Goal: Task Accomplishment & Management: Manage account settings

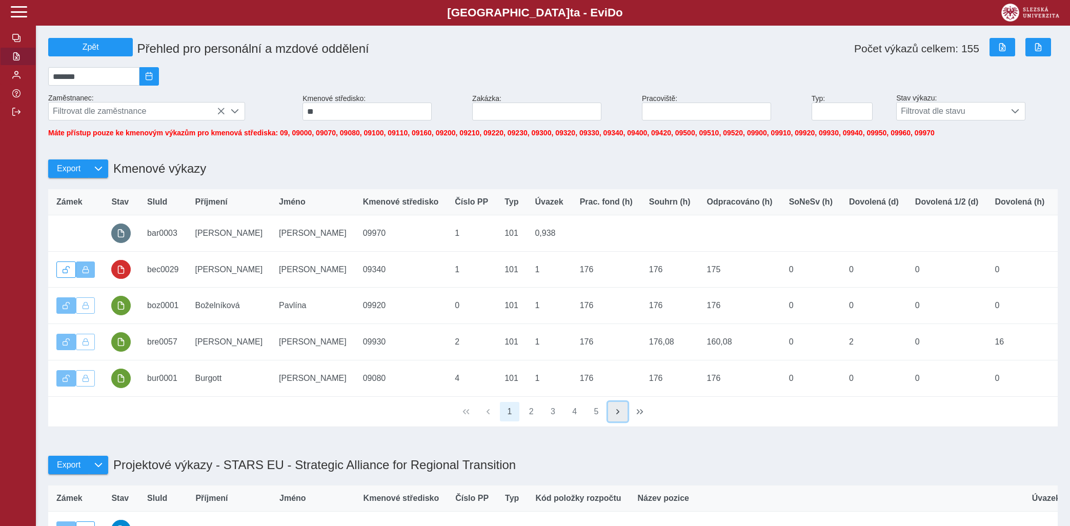
click at [621, 416] on span "button" at bounding box center [617, 411] width 8 height 8
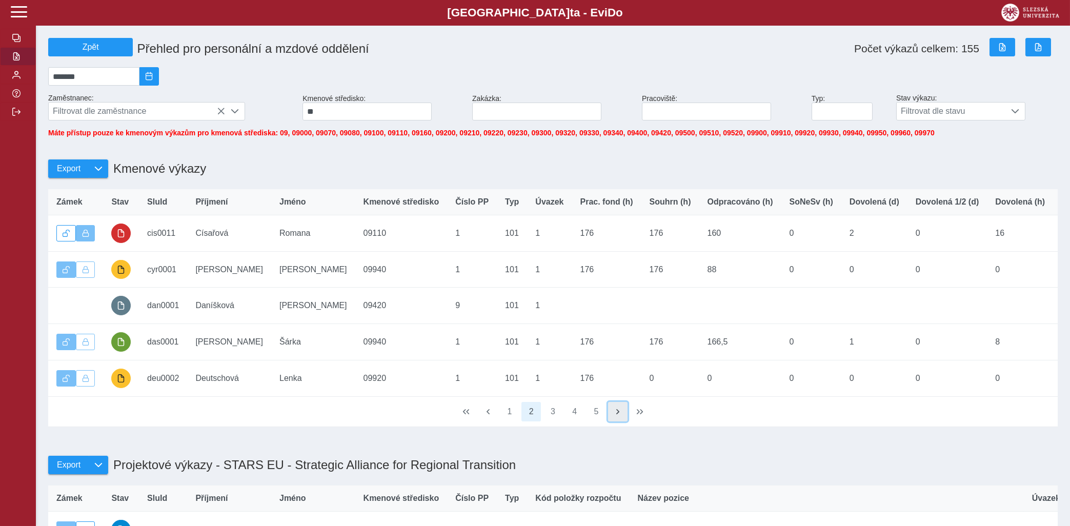
click at [621, 416] on span "button" at bounding box center [617, 411] width 8 height 8
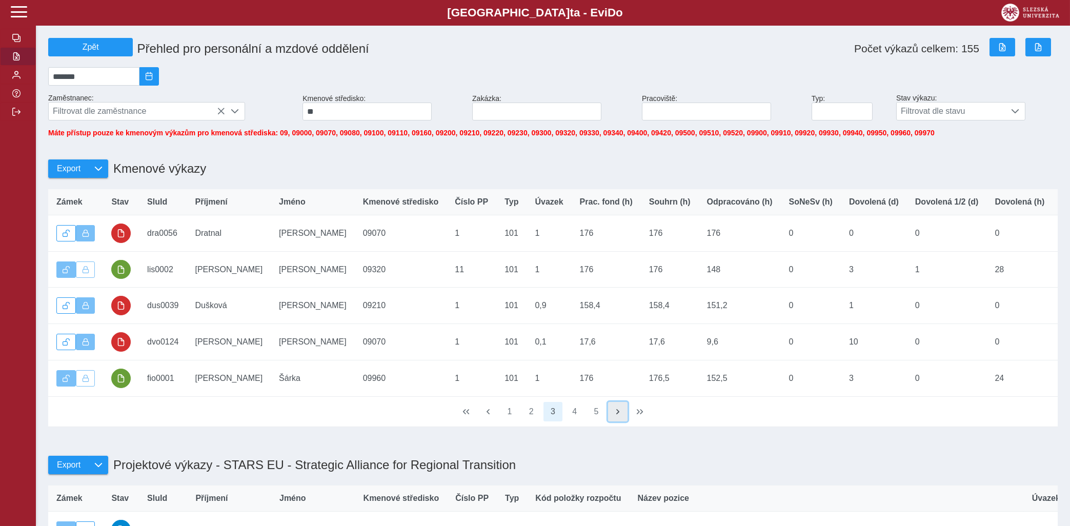
click at [621, 416] on span "button" at bounding box center [617, 411] width 8 height 8
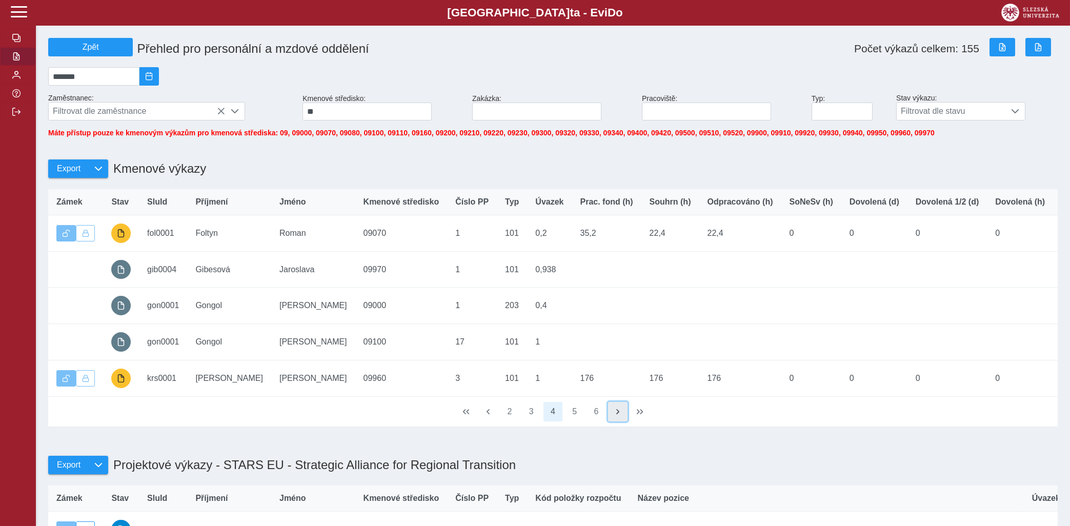
click at [621, 416] on span "button" at bounding box center [617, 411] width 8 height 8
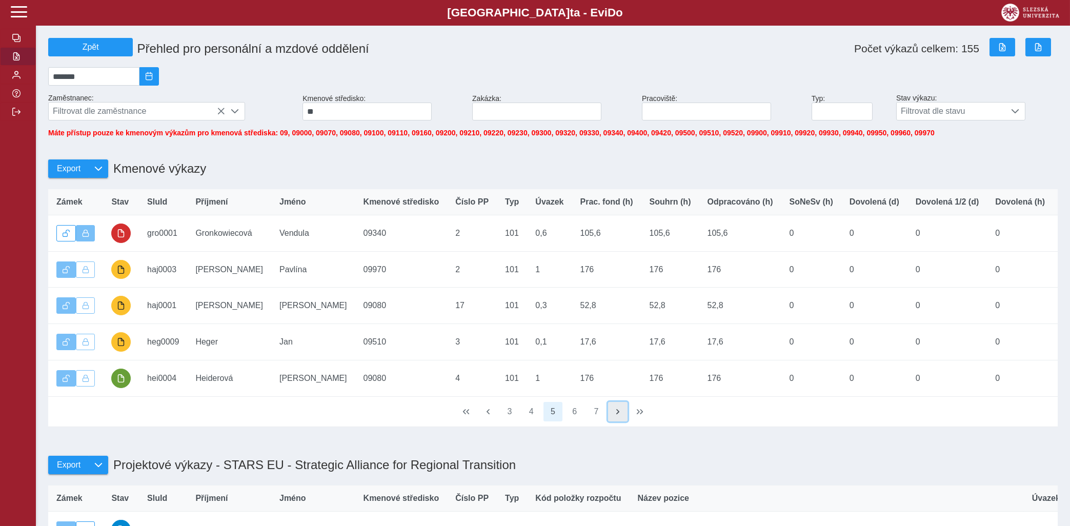
click at [617, 416] on span "button" at bounding box center [617, 411] width 8 height 8
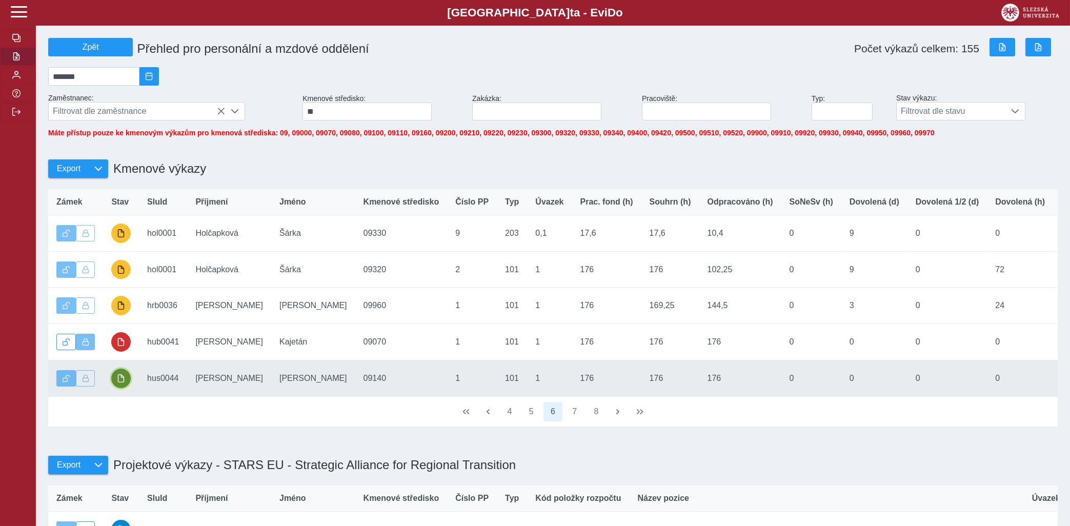
click at [119, 382] on span "button" at bounding box center [121, 378] width 8 height 8
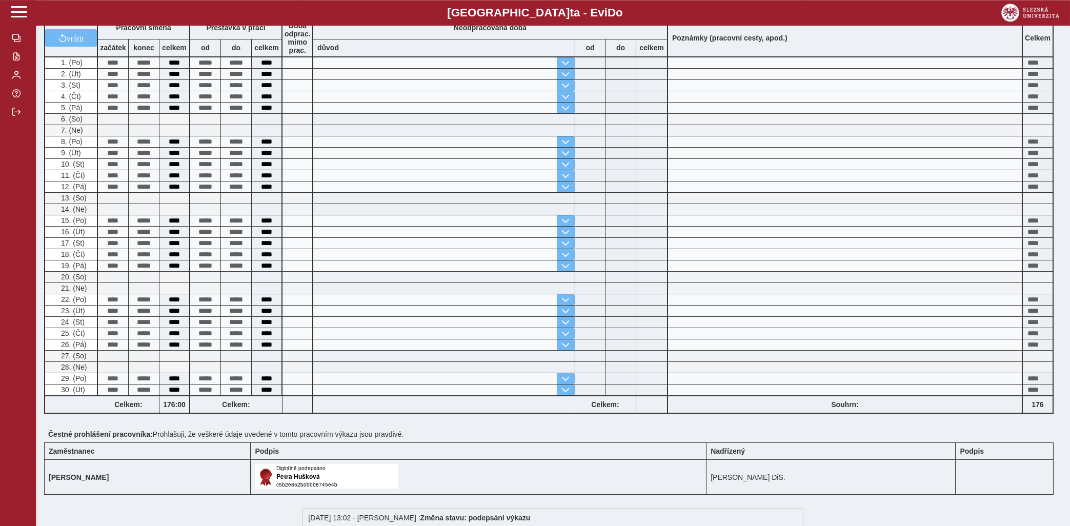
scroll to position [21, 0]
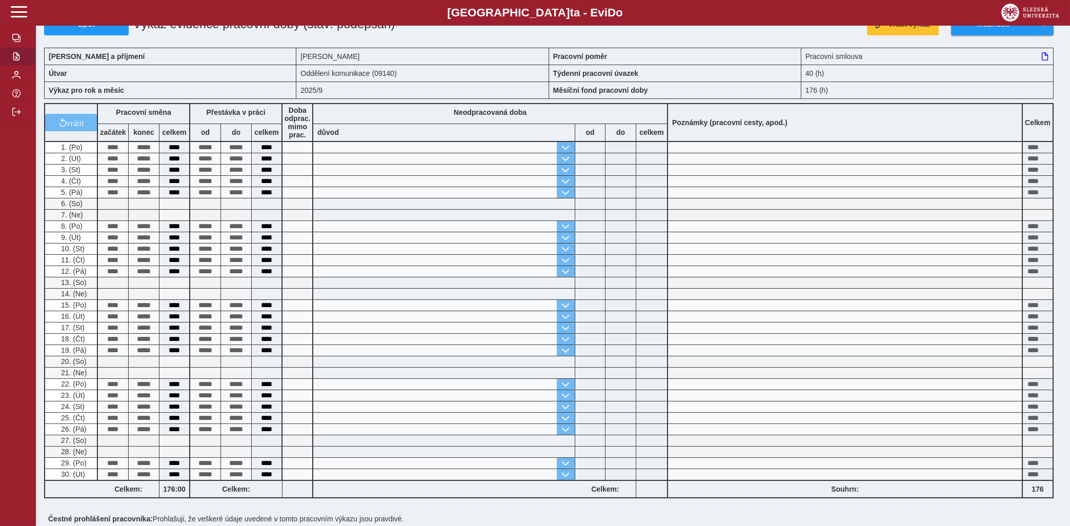
click at [14, 60] on span "button" at bounding box center [16, 56] width 8 height 8
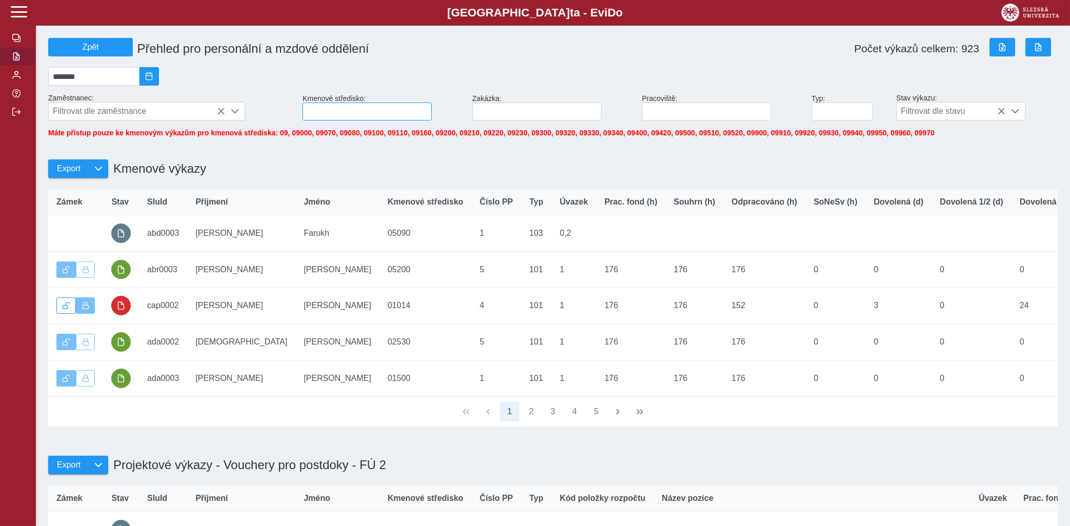
click at [360, 111] on input at bounding box center [366, 111] width 129 height 18
type input "**"
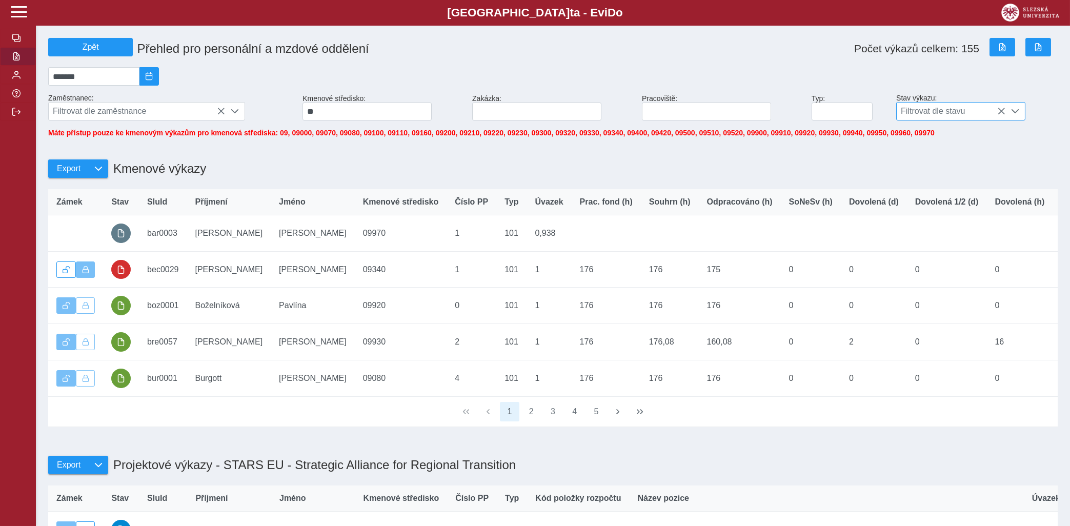
click at [1017, 115] on span at bounding box center [1015, 111] width 8 height 8
click at [913, 177] on li "schválen" at bounding box center [960, 169] width 128 height 17
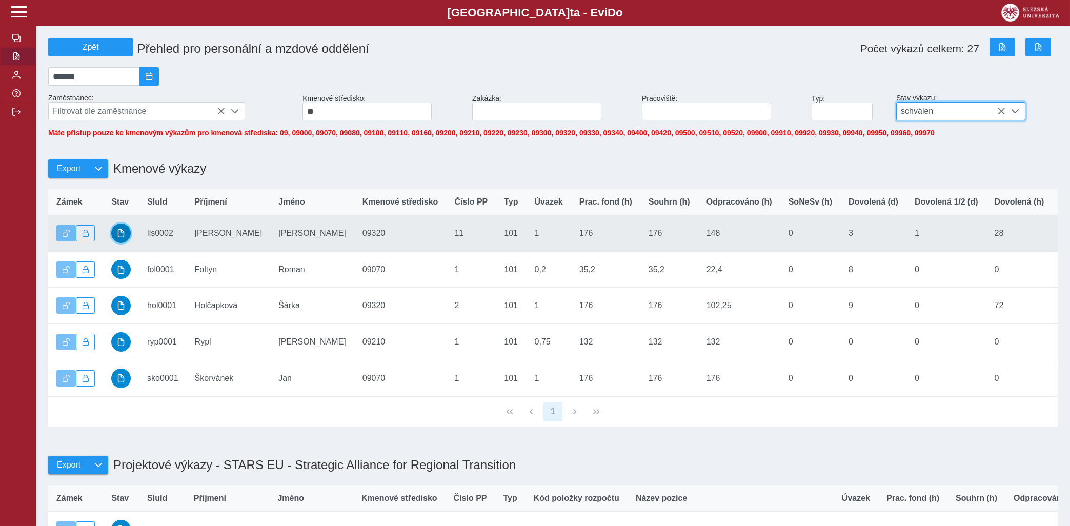
click at [118, 237] on span "button" at bounding box center [121, 233] width 8 height 8
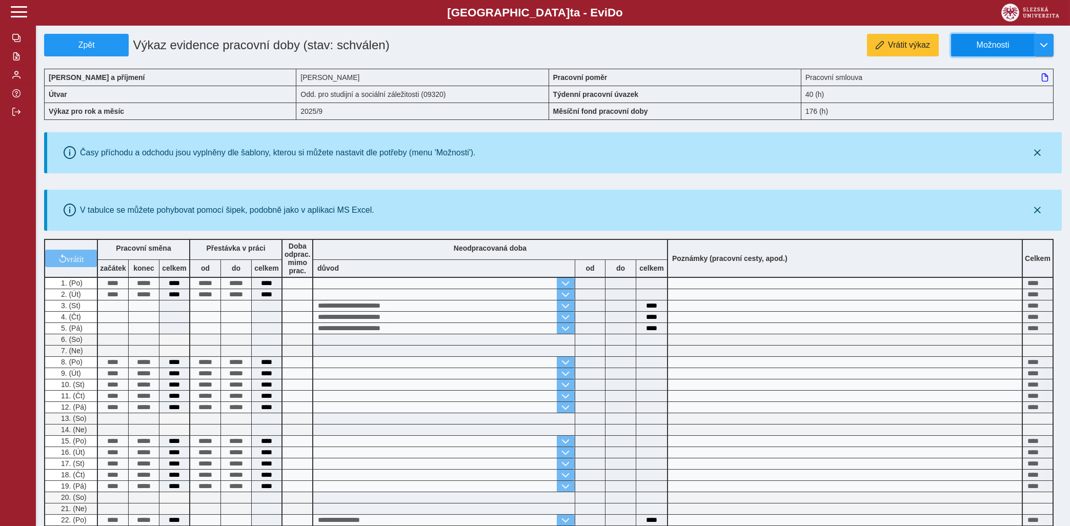
click at [1000, 46] on span "Možnosti" at bounding box center [992, 44] width 66 height 9
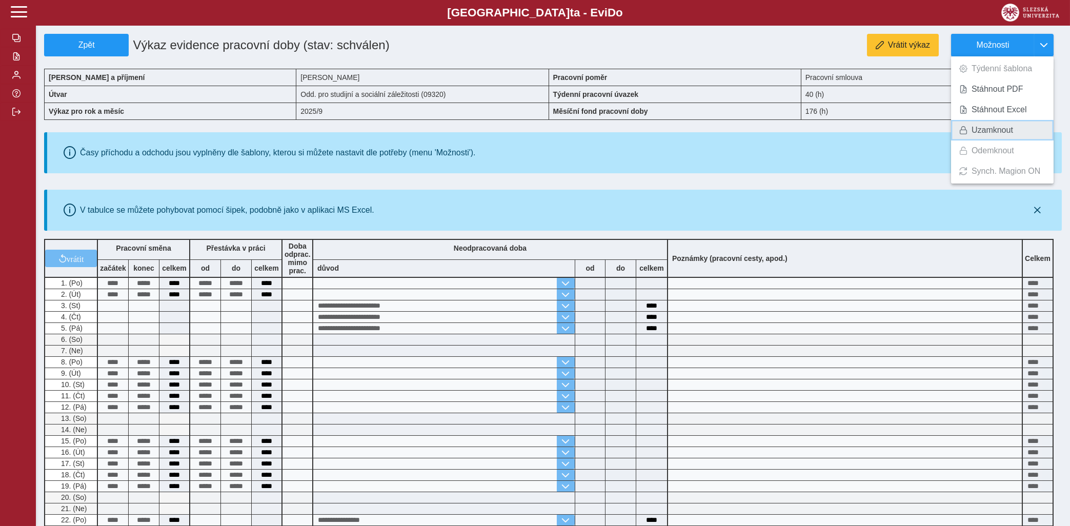
click at [977, 131] on span "Uzamknout" at bounding box center [992, 130] width 42 height 8
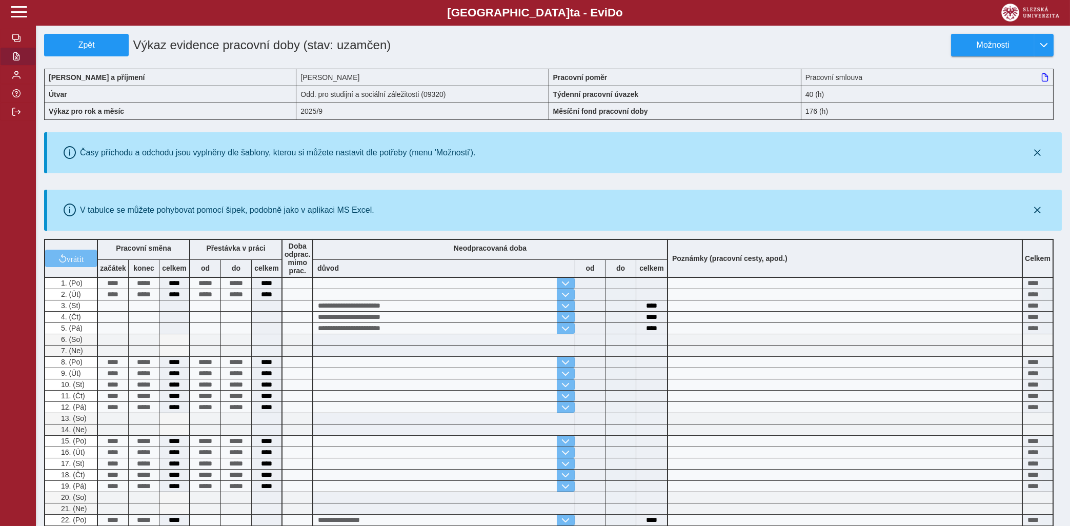
click at [16, 60] on span "button" at bounding box center [16, 56] width 8 height 8
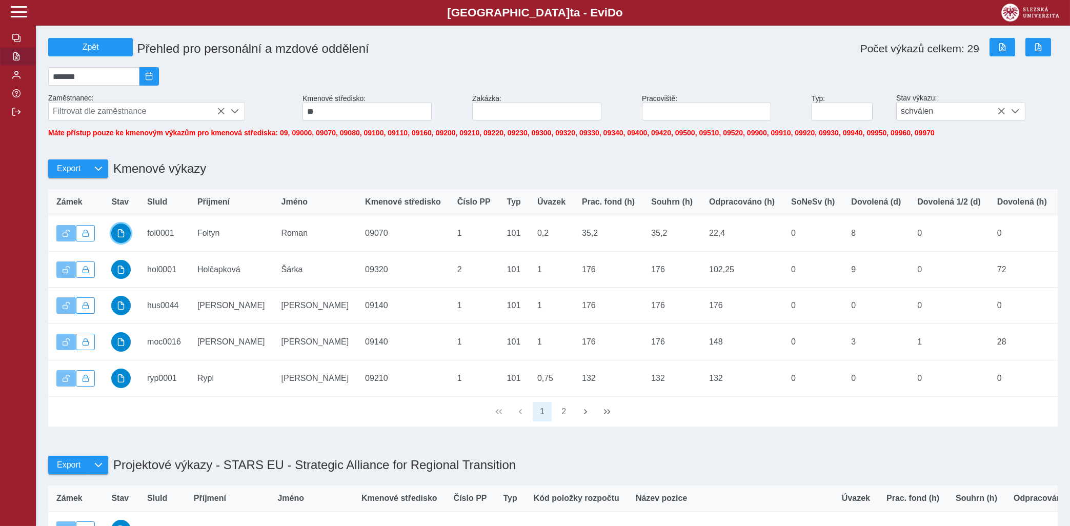
click at [117, 237] on span "button" at bounding box center [121, 233] width 8 height 8
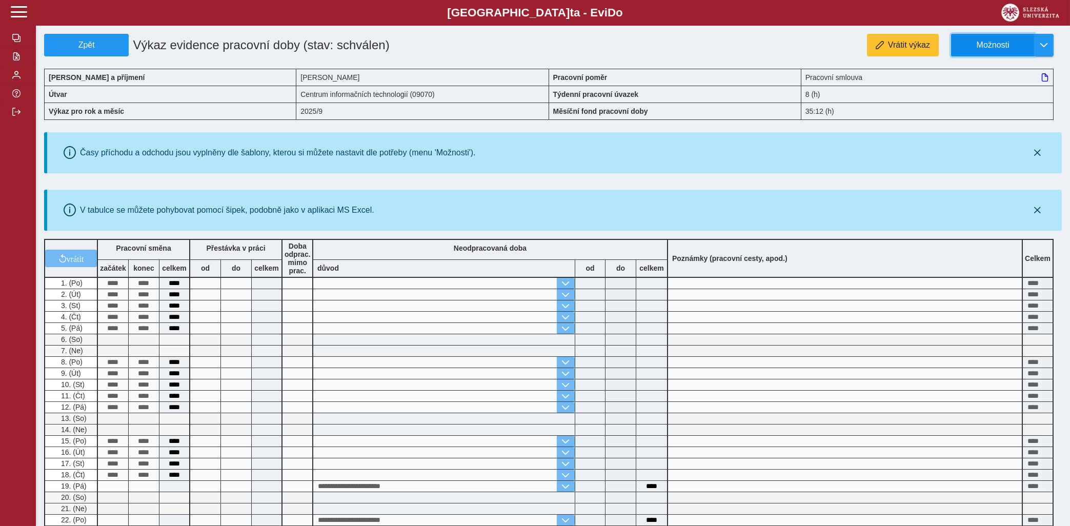
click at [996, 49] on span "Možnosti" at bounding box center [992, 44] width 66 height 9
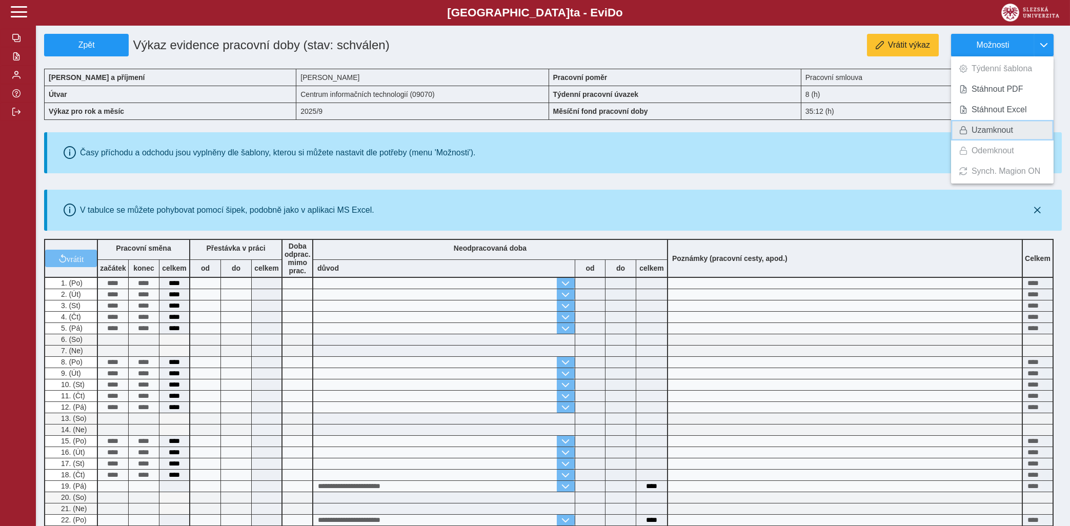
click at [977, 129] on span "Uzamknout" at bounding box center [992, 130] width 42 height 8
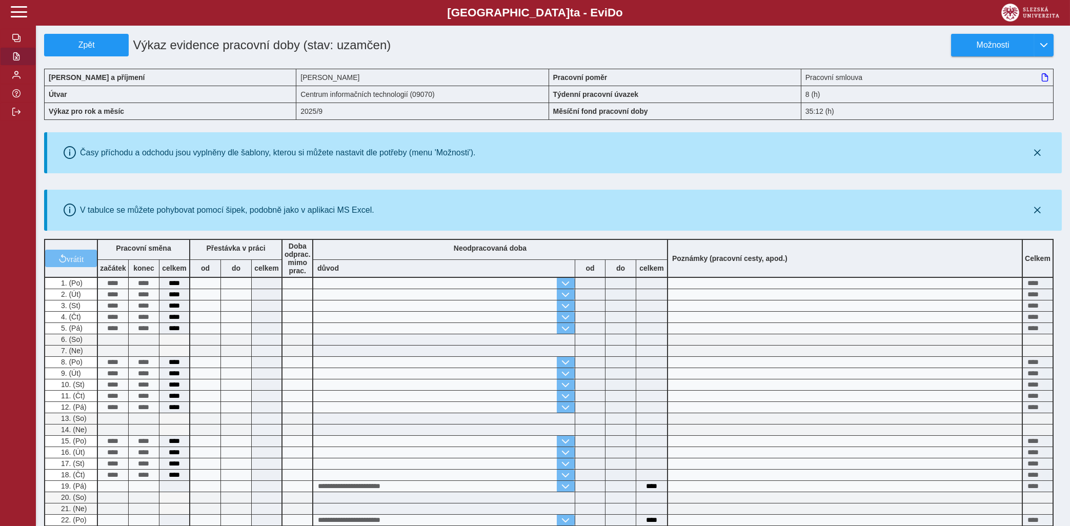
click at [15, 60] on span "button" at bounding box center [16, 56] width 8 height 8
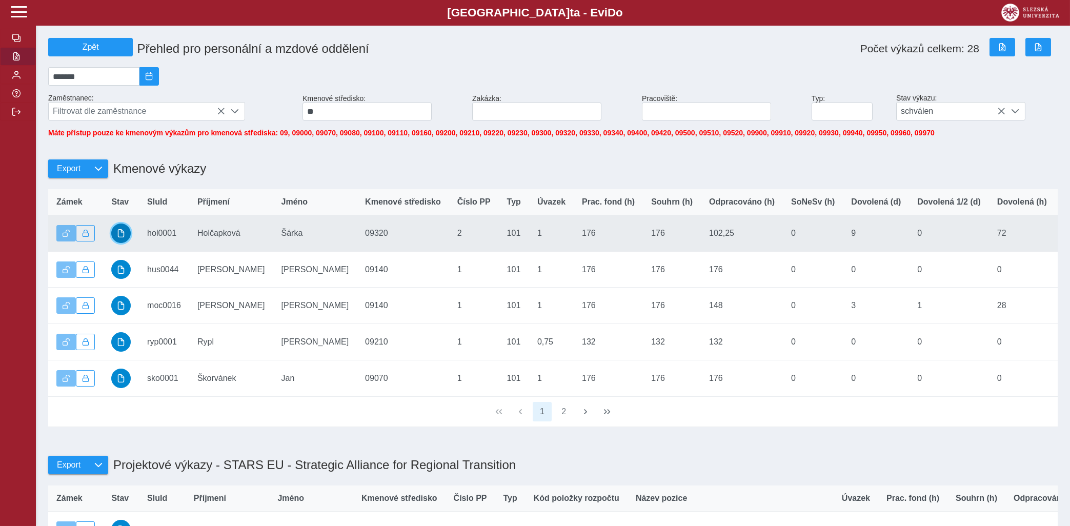
click at [119, 237] on span "button" at bounding box center [121, 233] width 8 height 8
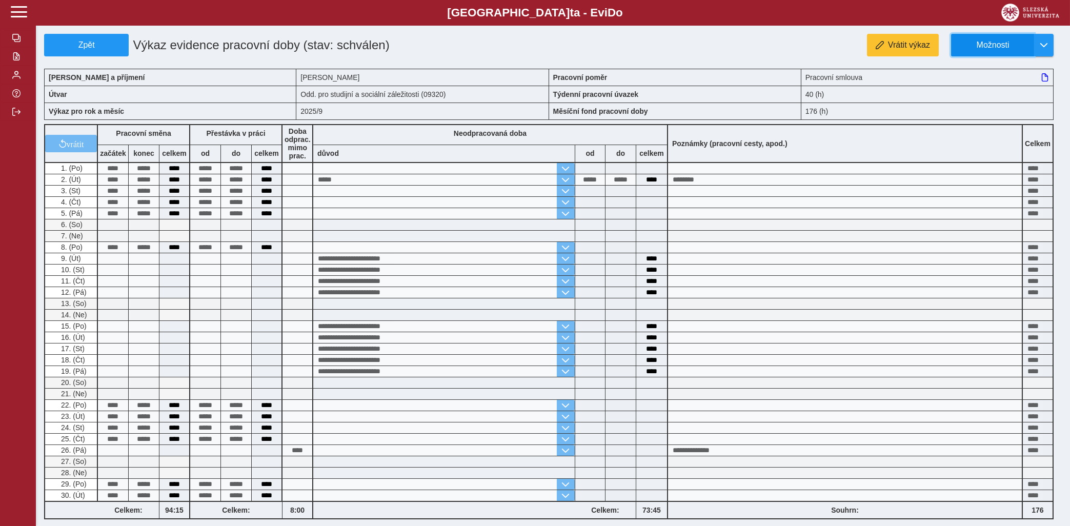
click at [994, 38] on button "Možnosti" at bounding box center [992, 45] width 83 height 23
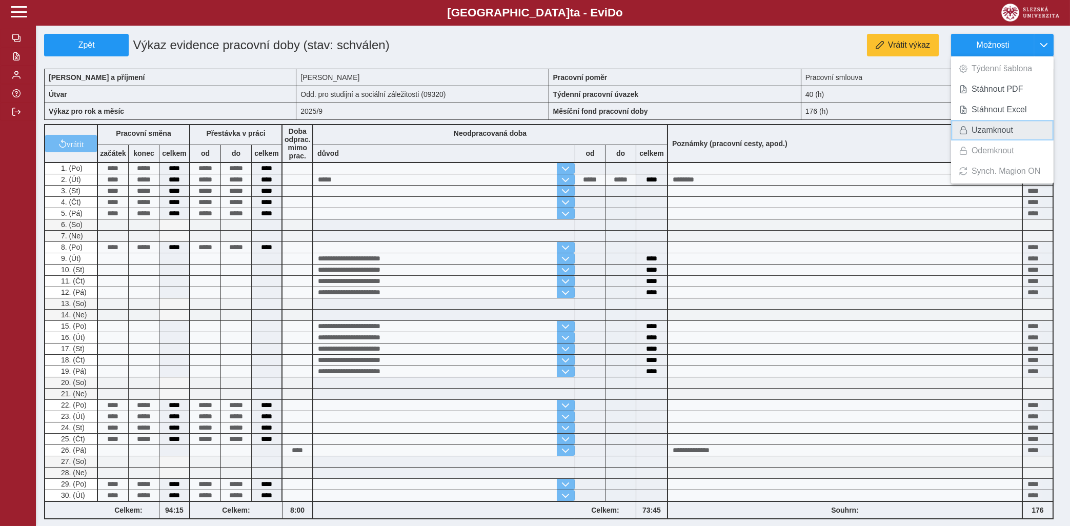
click at [979, 127] on span "Uzamknout" at bounding box center [992, 130] width 42 height 8
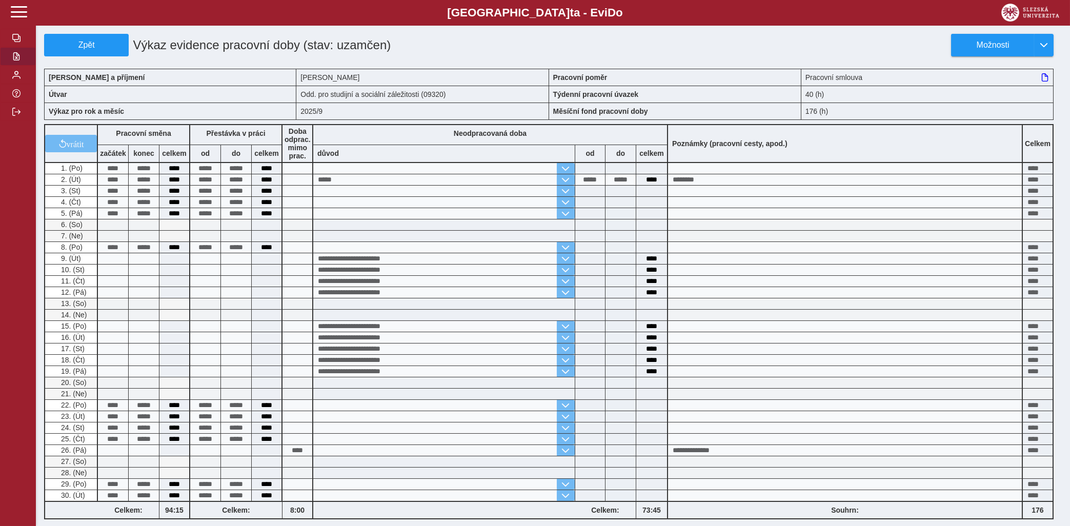
drag, startPoint x: 12, startPoint y: 79, endPoint x: 14, endPoint y: 87, distance: 8.1
click at [13, 66] on button "button" at bounding box center [18, 56] width 36 height 18
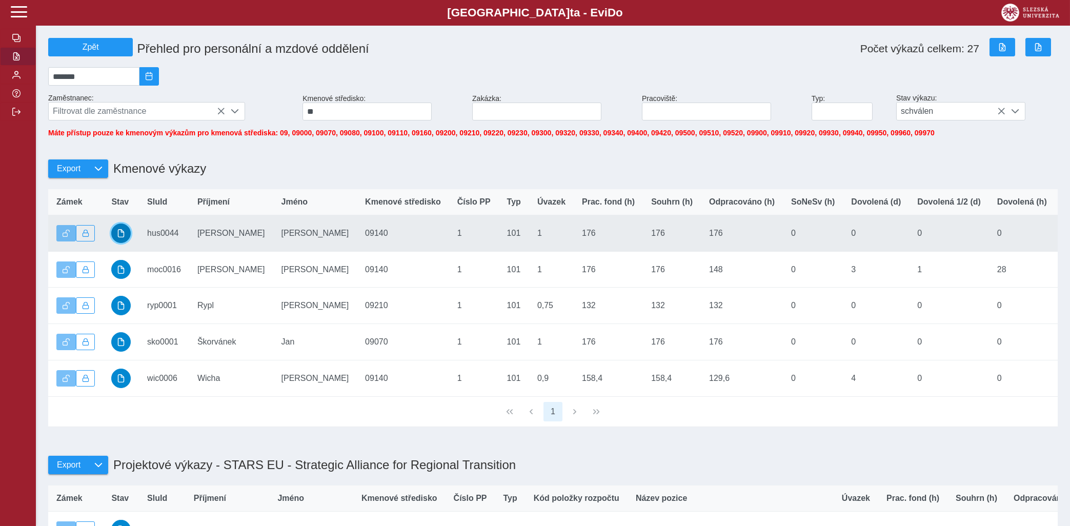
click at [122, 234] on button "button" at bounding box center [120, 232] width 19 height 19
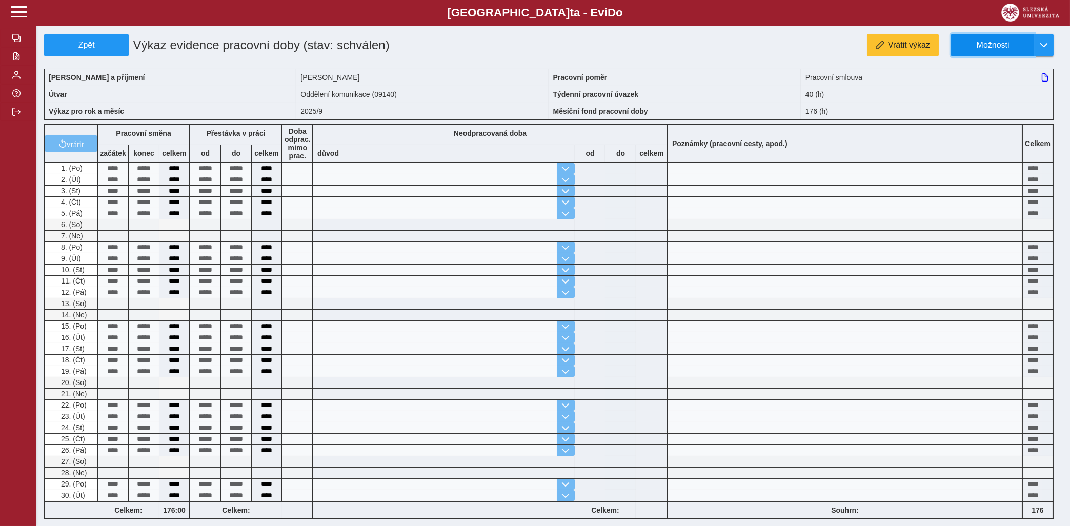
click at [984, 51] on button "Možnosti" at bounding box center [992, 45] width 83 height 23
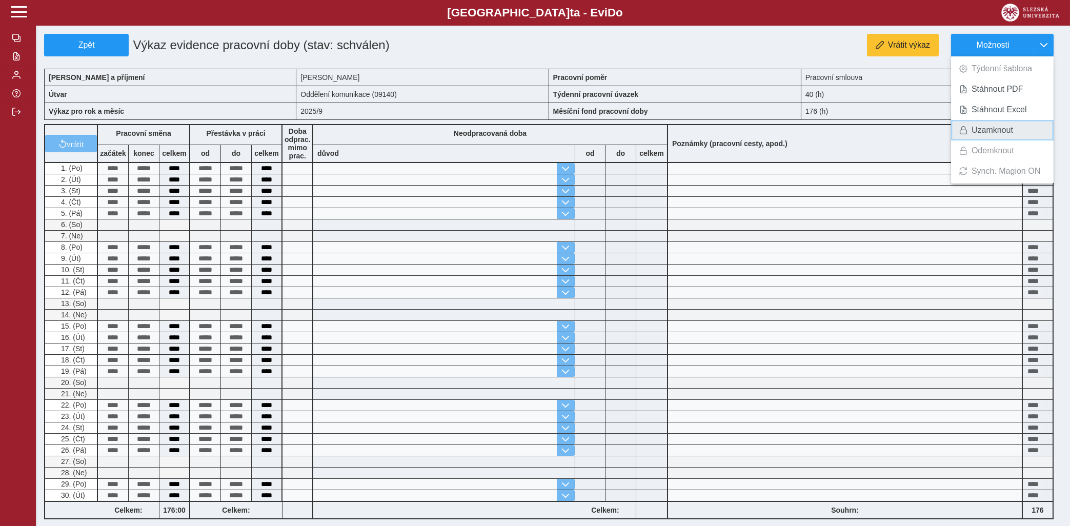
click at [995, 129] on span "Uzamknout" at bounding box center [992, 130] width 42 height 8
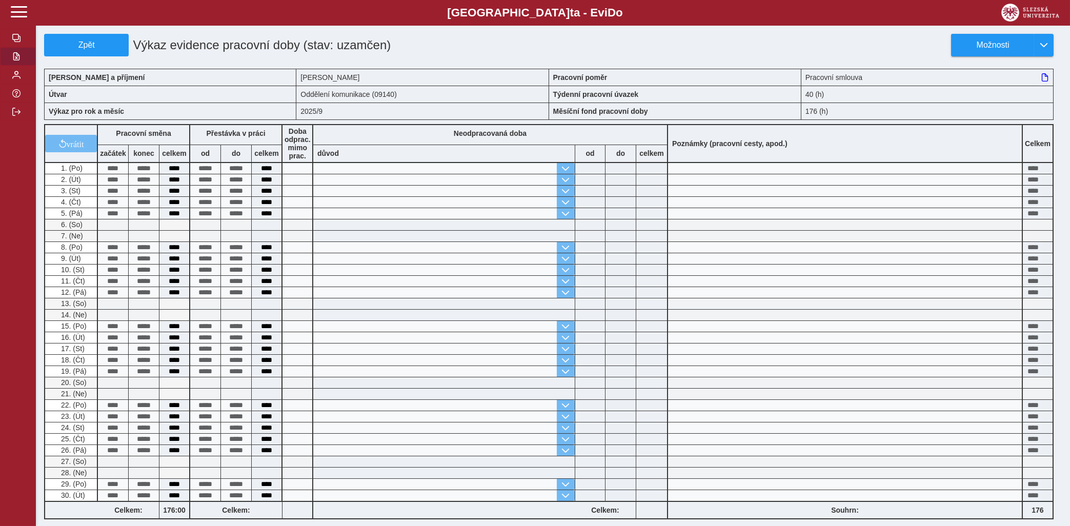
click at [14, 60] on span "button" at bounding box center [16, 56] width 8 height 8
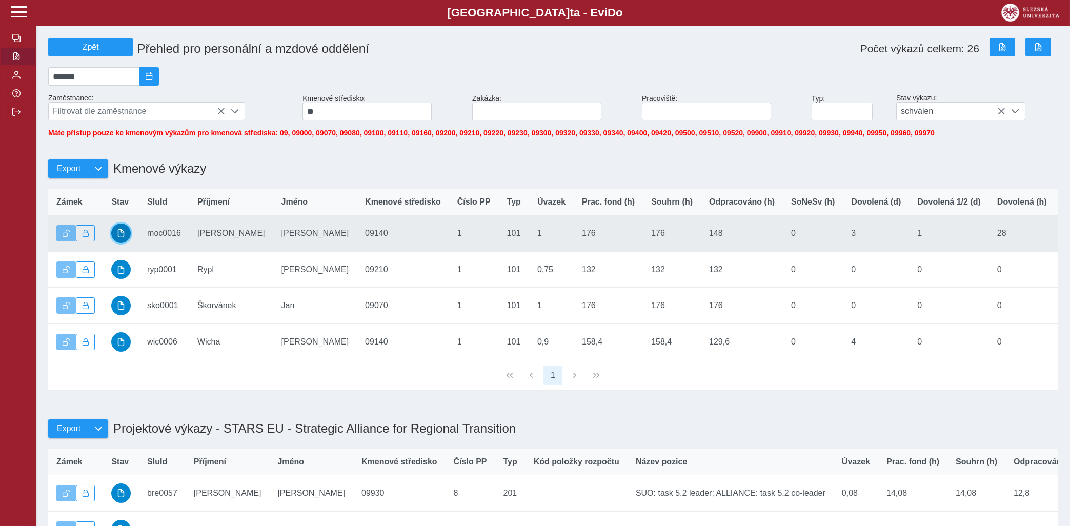
click at [122, 237] on span "button" at bounding box center [121, 233] width 8 height 8
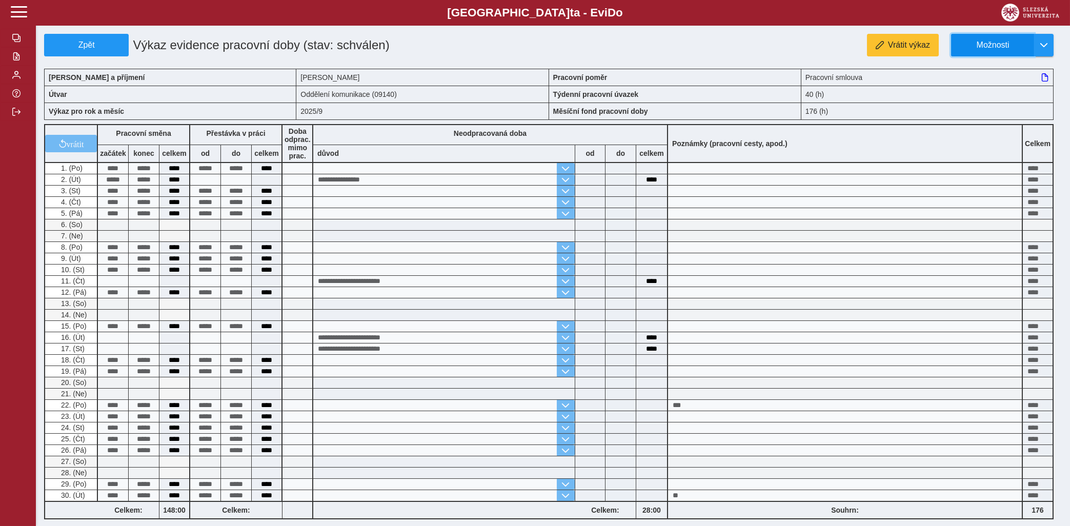
click at [1002, 45] on span "Možnosti" at bounding box center [992, 44] width 66 height 9
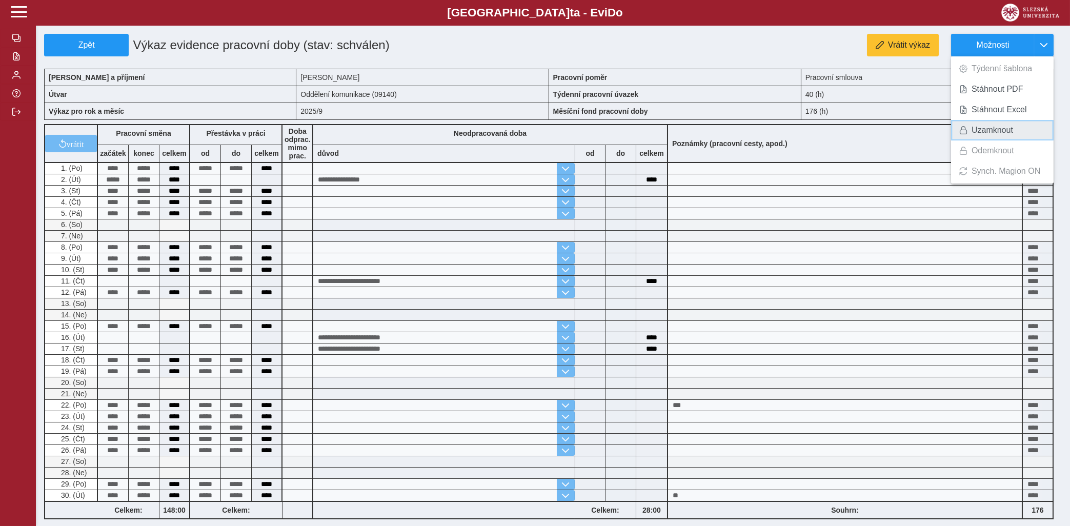
click at [986, 126] on span "Uzamknout" at bounding box center [992, 130] width 42 height 8
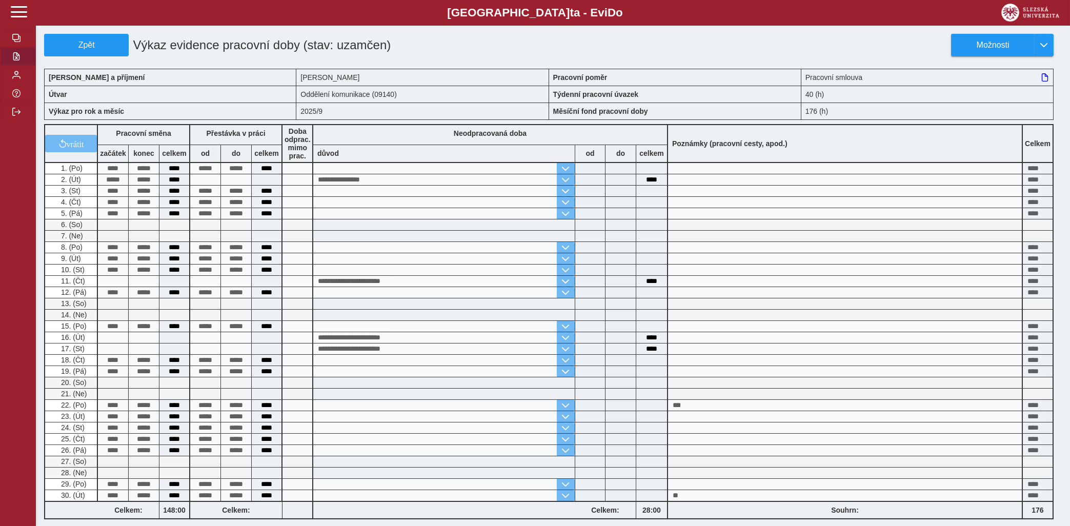
click at [13, 60] on span "button" at bounding box center [16, 56] width 8 height 8
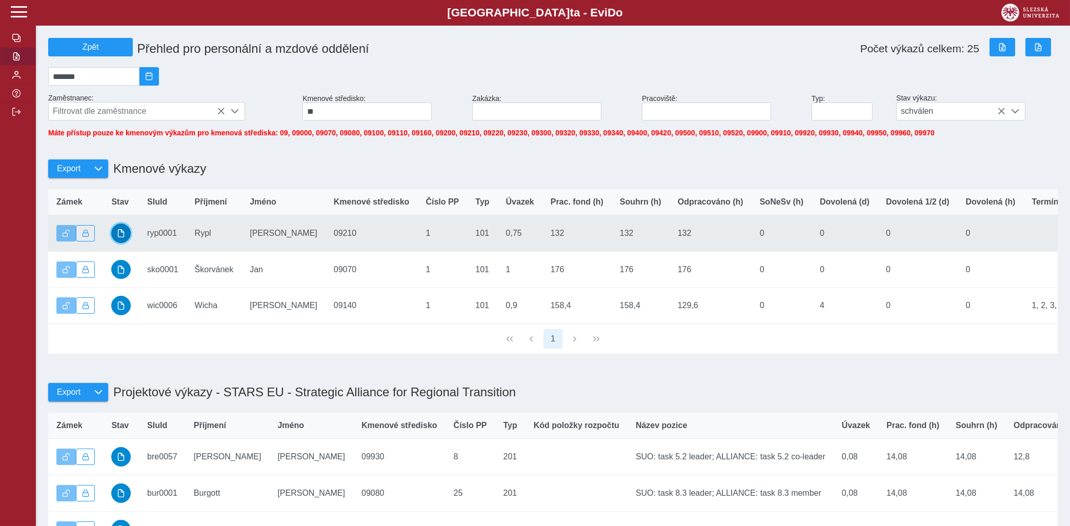
click at [120, 237] on span "button" at bounding box center [121, 233] width 8 height 8
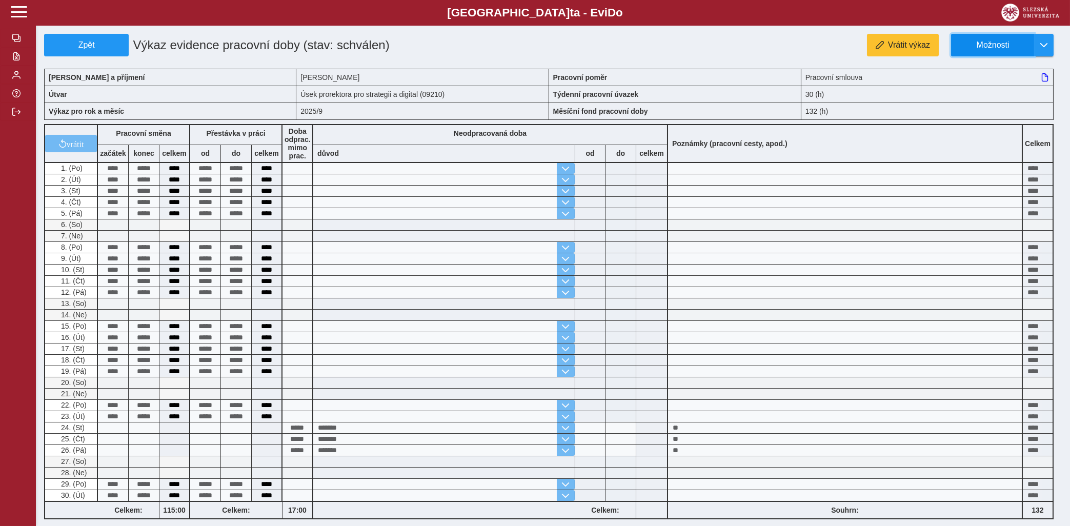
click at [1001, 46] on span "Možnosti" at bounding box center [992, 44] width 66 height 9
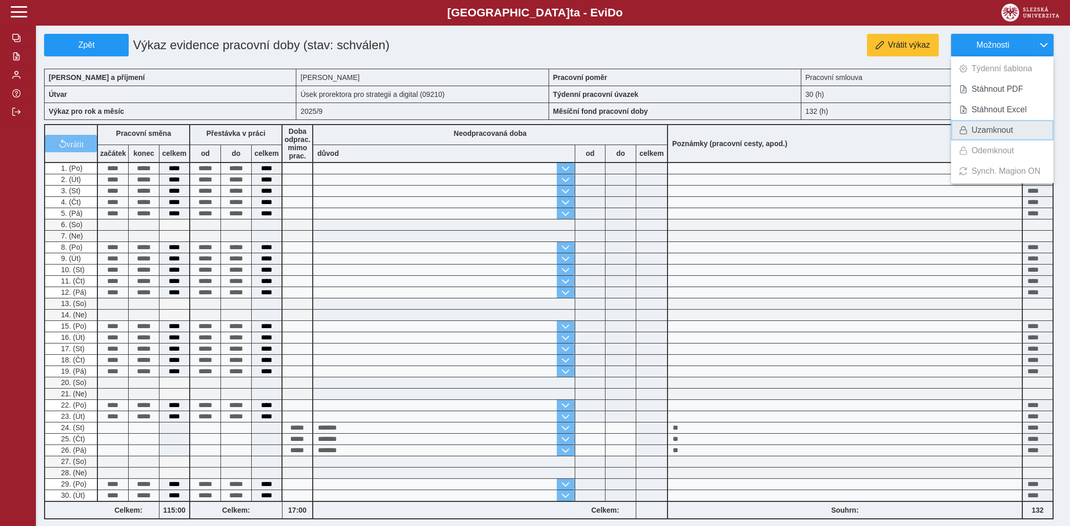
click at [986, 127] on span "Uzamknout" at bounding box center [992, 130] width 42 height 8
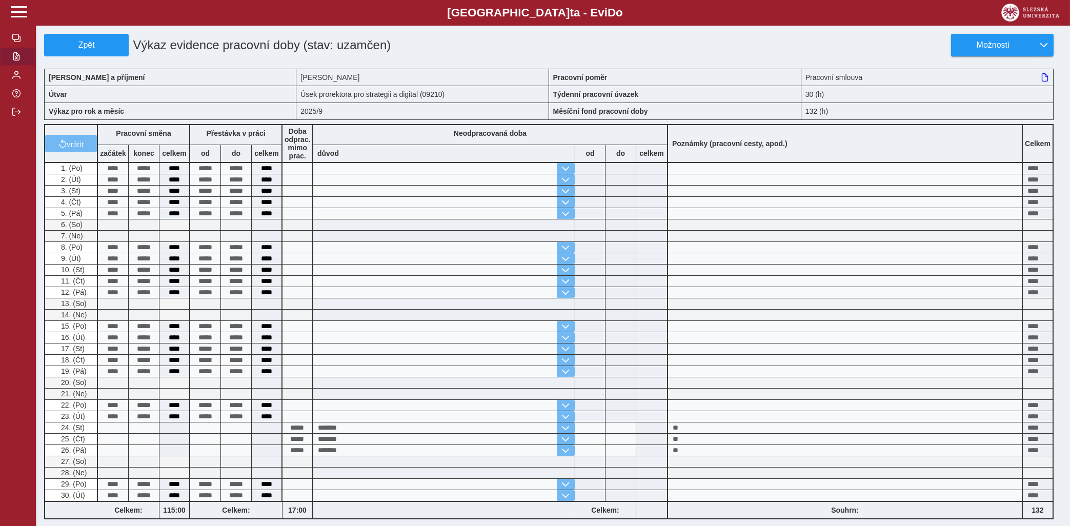
click at [18, 66] on button "button" at bounding box center [18, 56] width 36 height 18
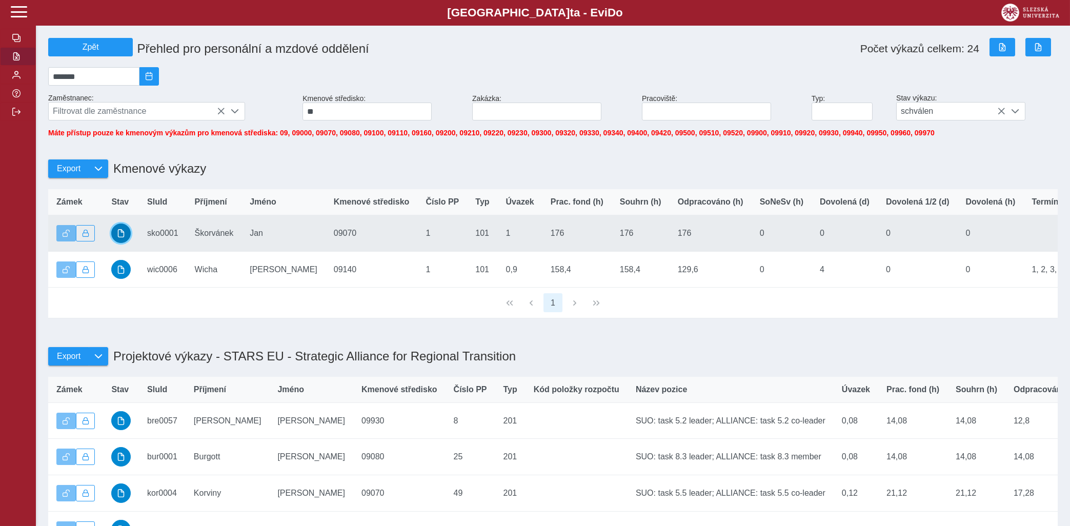
click at [122, 237] on span "button" at bounding box center [121, 233] width 8 height 8
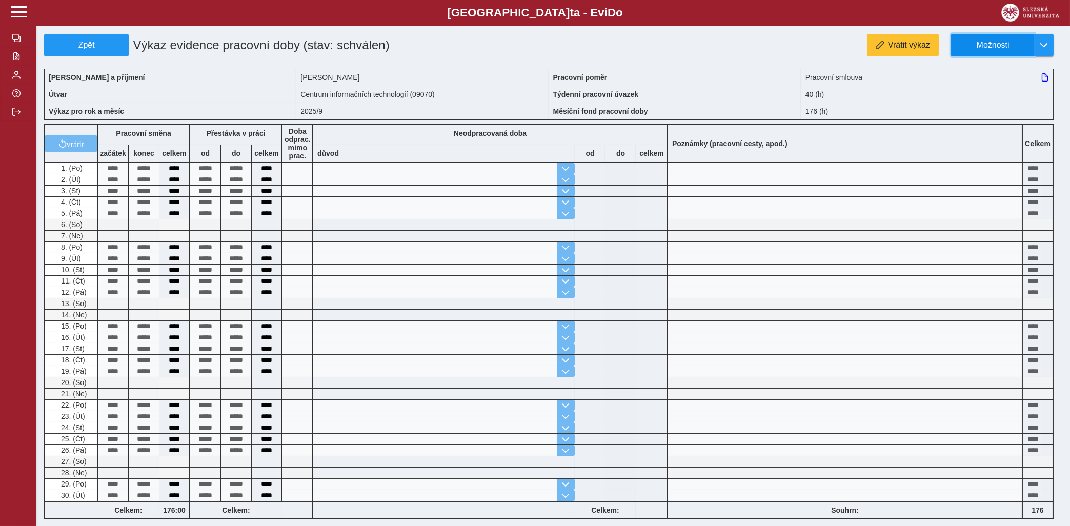
click at [994, 40] on span "Možnosti" at bounding box center [992, 44] width 66 height 9
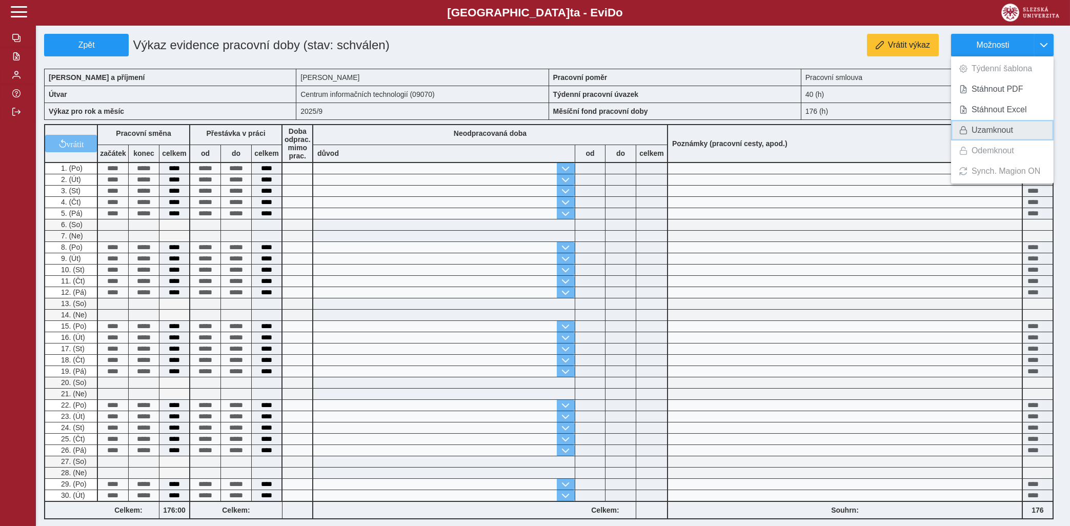
click at [982, 129] on span "Uzamknout" at bounding box center [992, 130] width 42 height 8
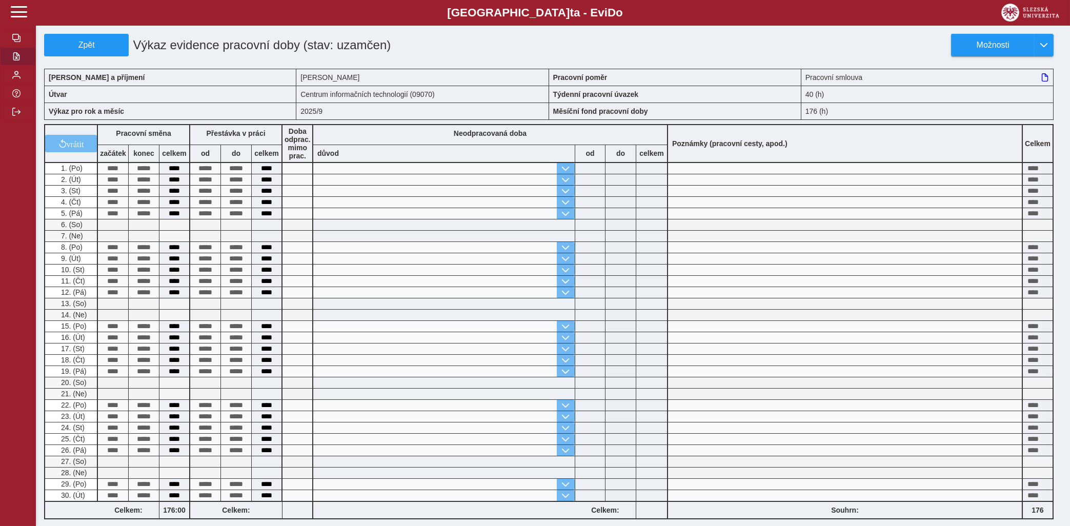
click at [13, 60] on span "button" at bounding box center [16, 56] width 8 height 8
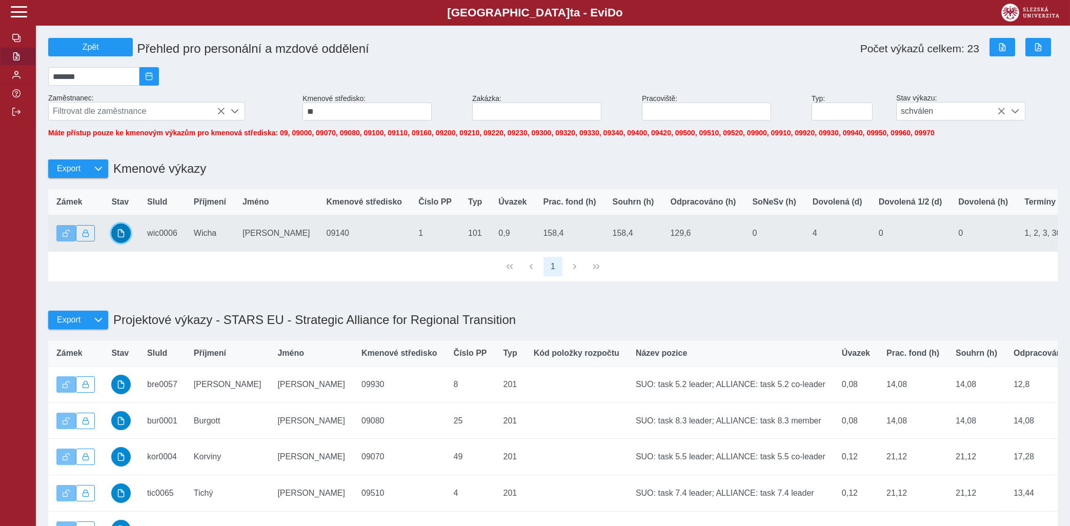
click at [120, 237] on span "button" at bounding box center [121, 233] width 8 height 8
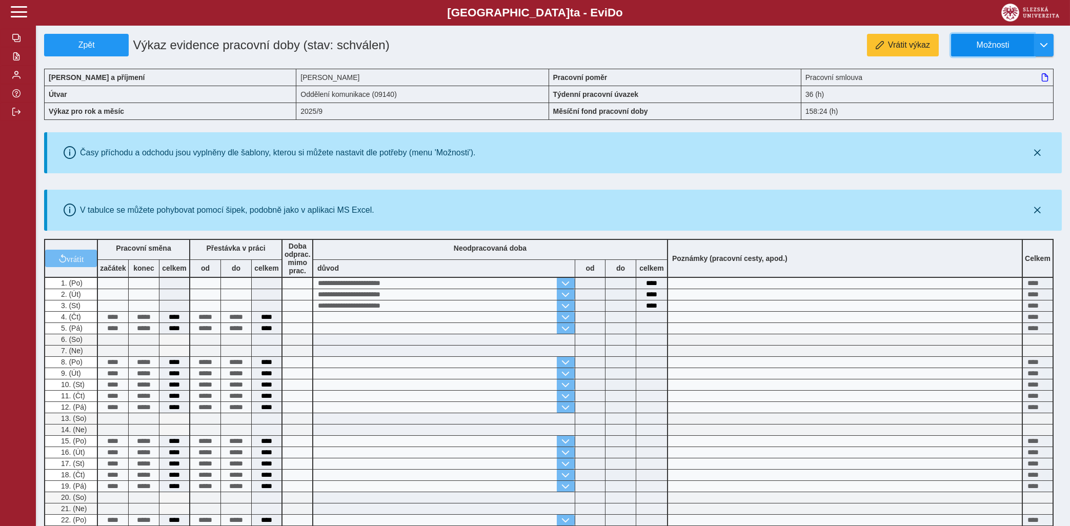
click at [1001, 45] on span "Možnosti" at bounding box center [992, 44] width 66 height 9
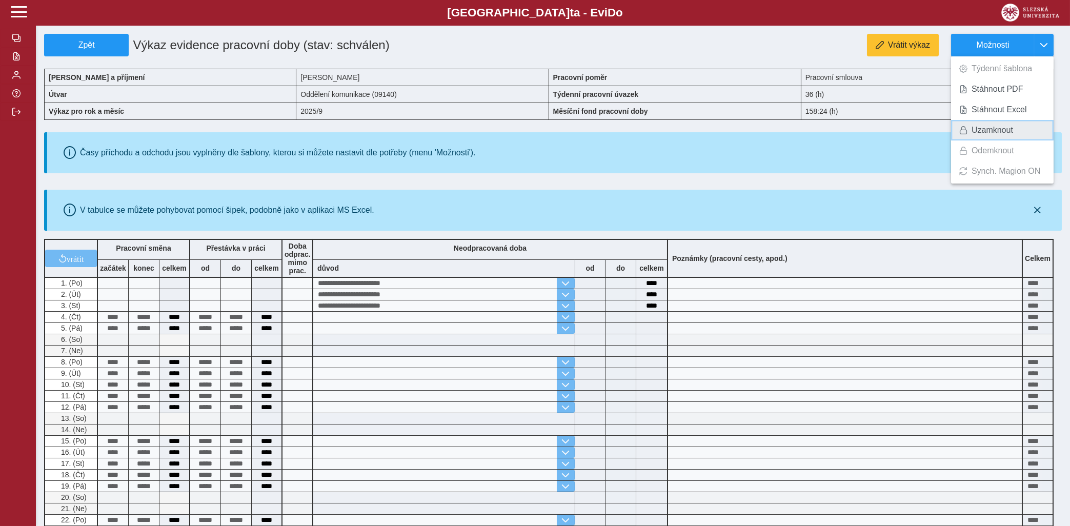
click at [993, 127] on span "Uzamknout" at bounding box center [992, 130] width 42 height 8
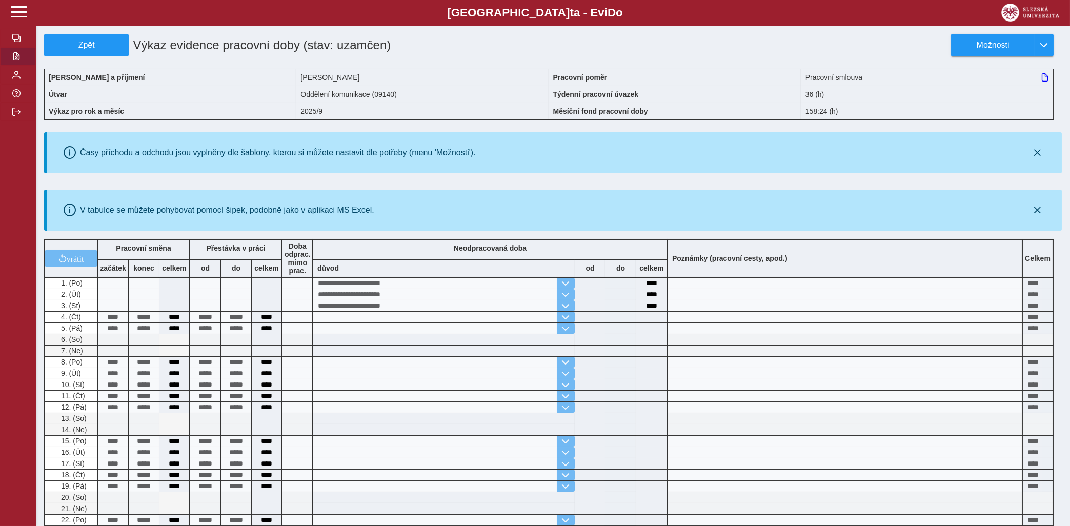
click at [17, 60] on span "button" at bounding box center [16, 56] width 8 height 8
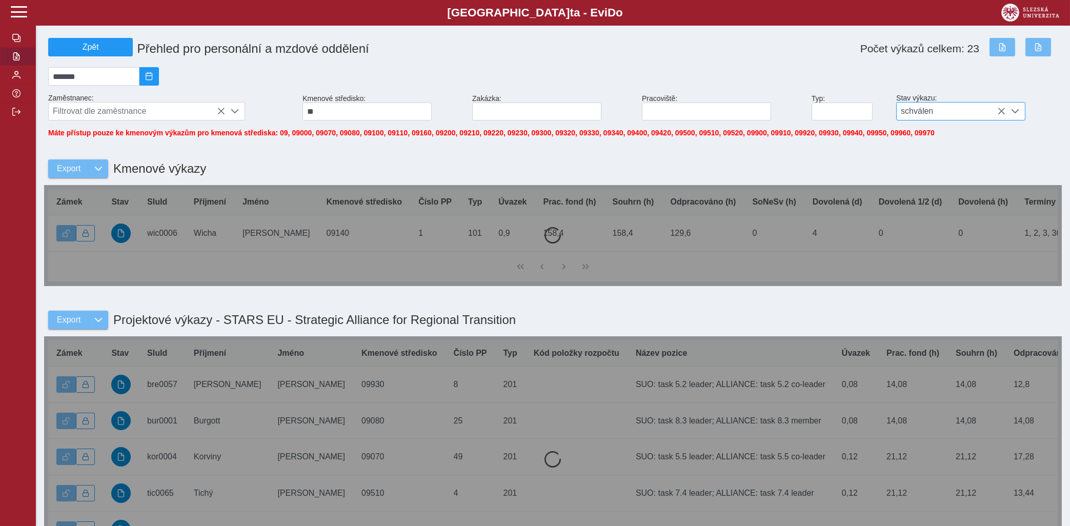
click at [997, 115] on icon at bounding box center [1001, 111] width 8 height 8
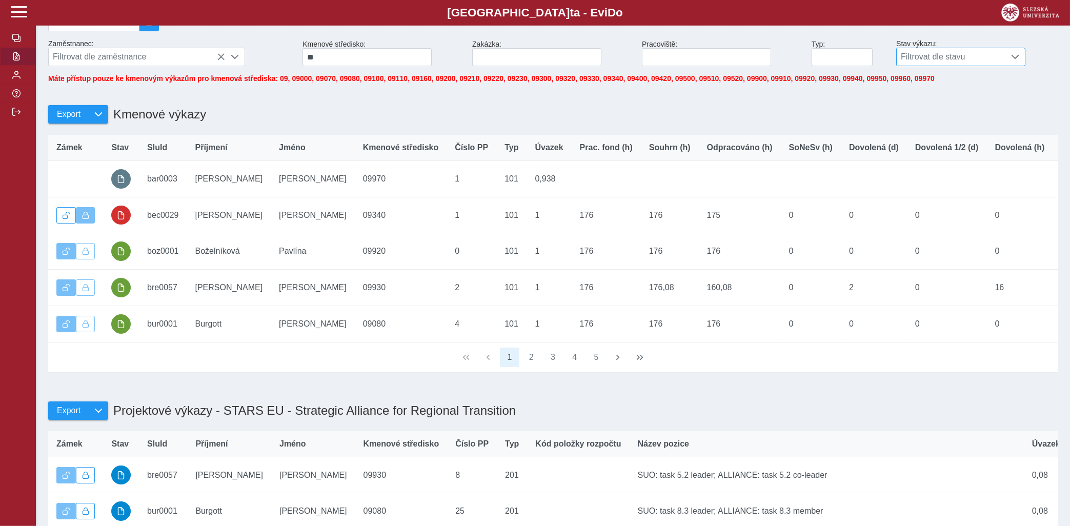
scroll to position [55, 0]
click at [617, 361] on span "button" at bounding box center [617, 357] width 8 height 8
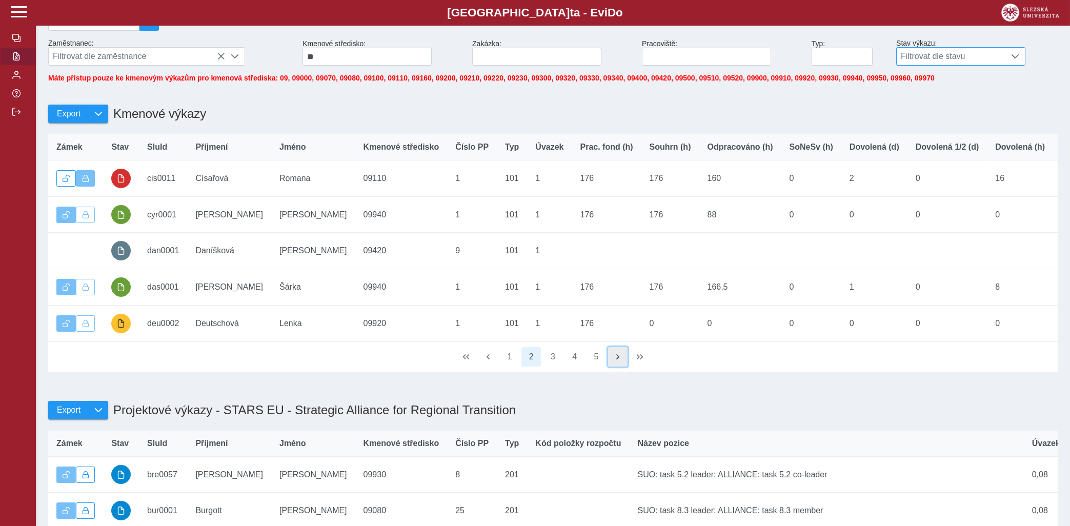
click at [617, 361] on span "button" at bounding box center [617, 357] width 8 height 8
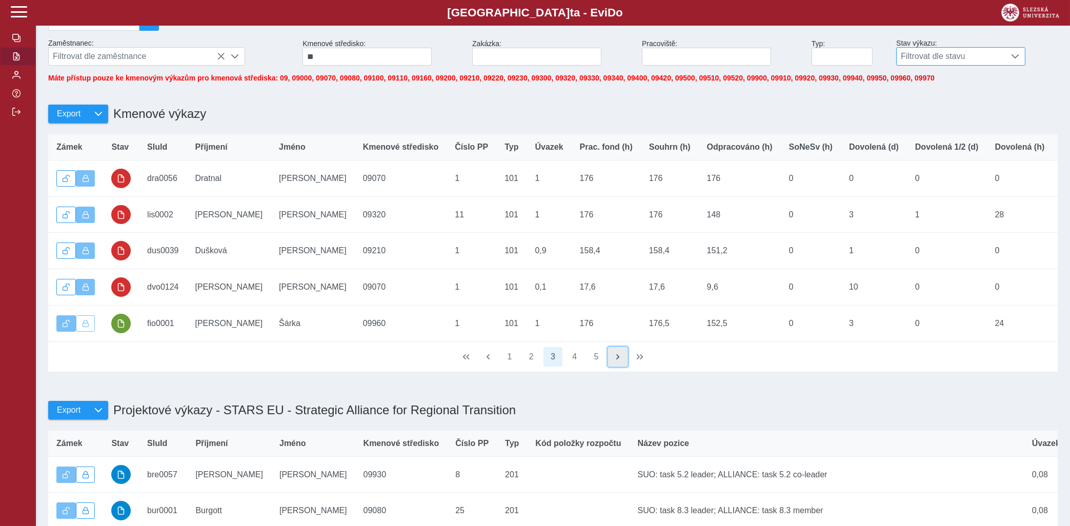
click at [617, 361] on span "button" at bounding box center [617, 357] width 8 height 8
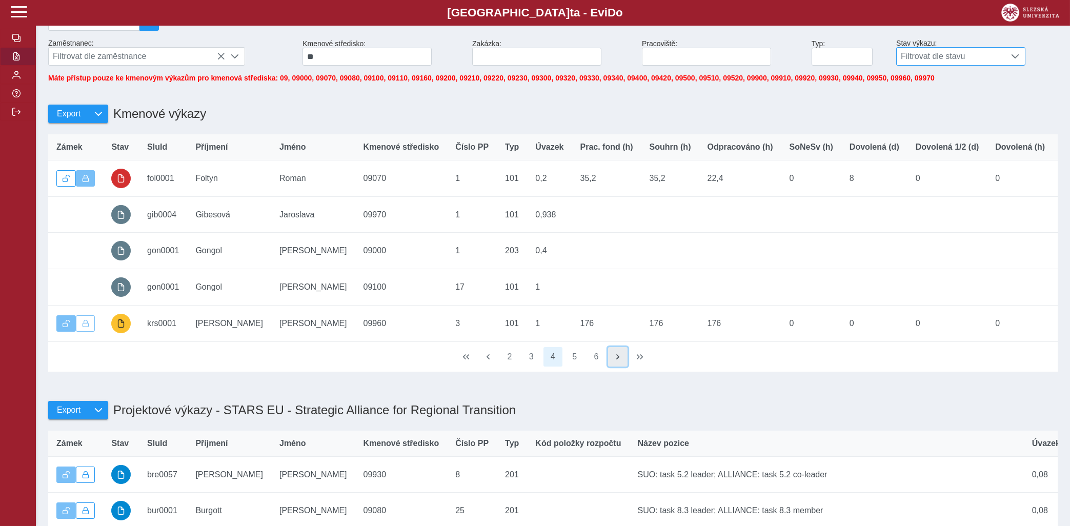
click at [617, 361] on span "button" at bounding box center [617, 357] width 8 height 8
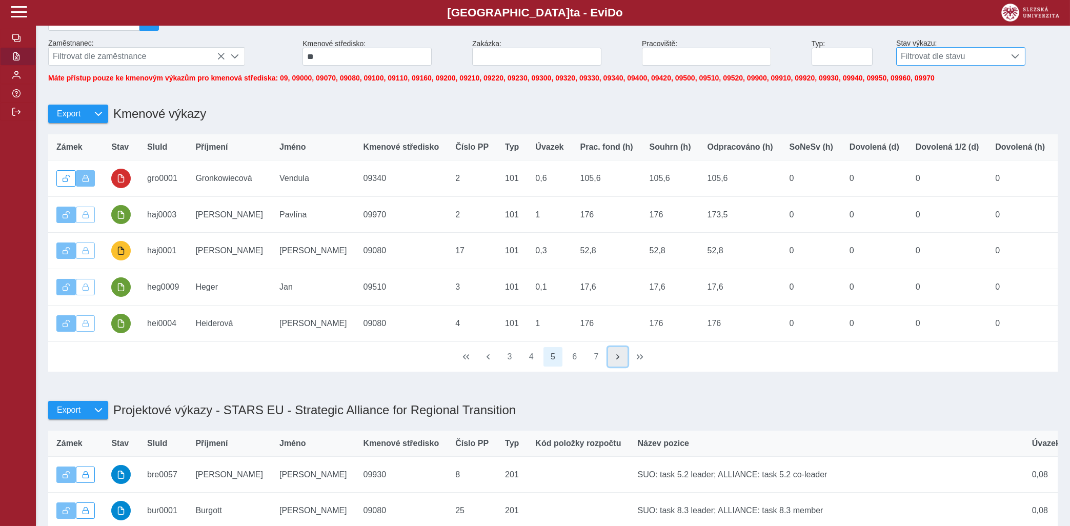
click at [620, 361] on span "button" at bounding box center [617, 357] width 8 height 8
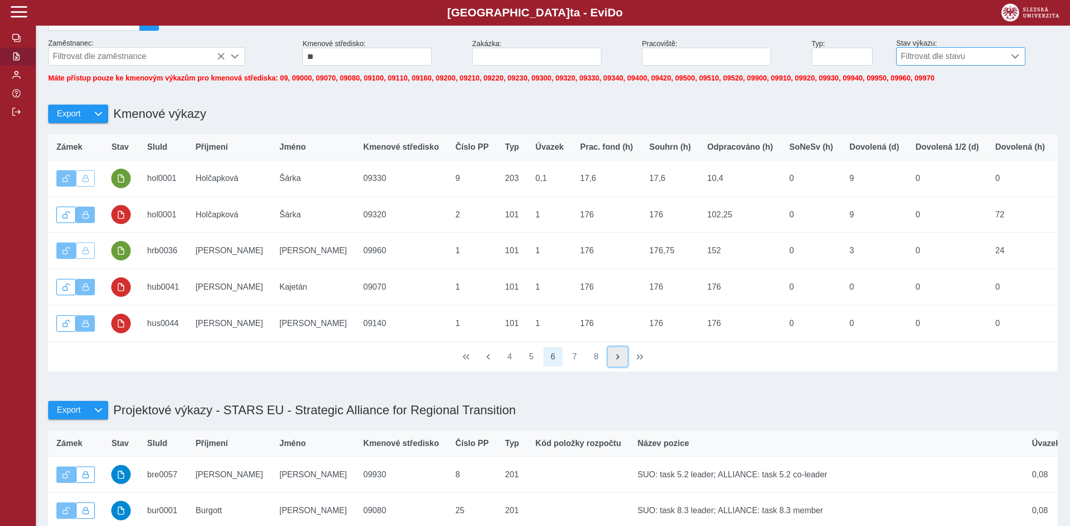
click at [617, 359] on button "button" at bounding box center [617, 356] width 19 height 19
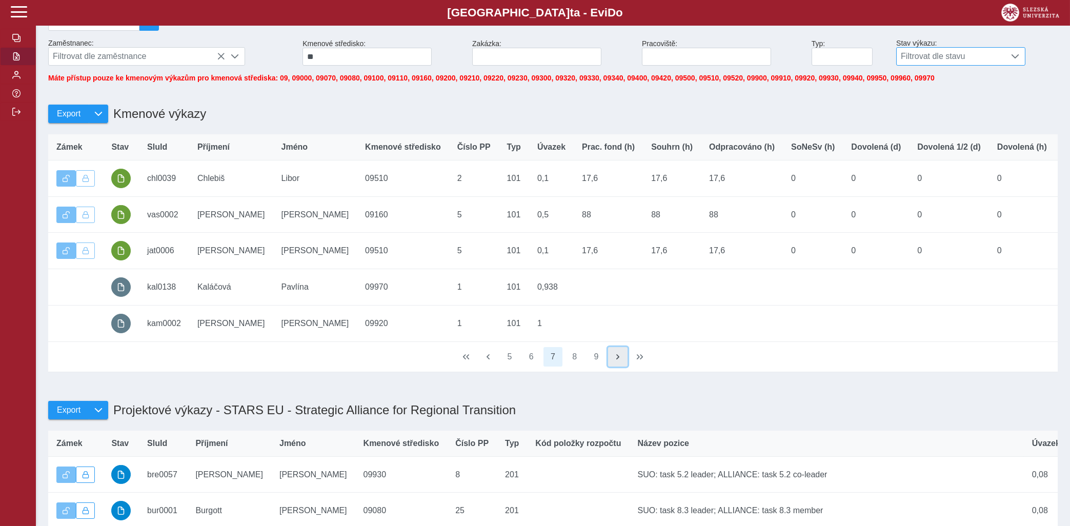
click at [616, 361] on span "button" at bounding box center [617, 357] width 8 height 8
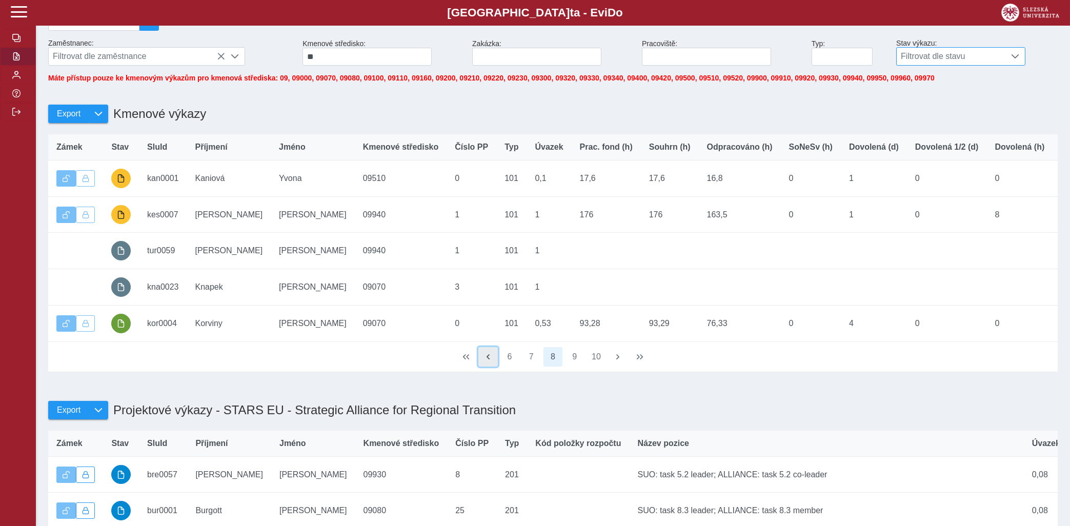
click at [485, 361] on span "button" at bounding box center [488, 357] width 8 height 8
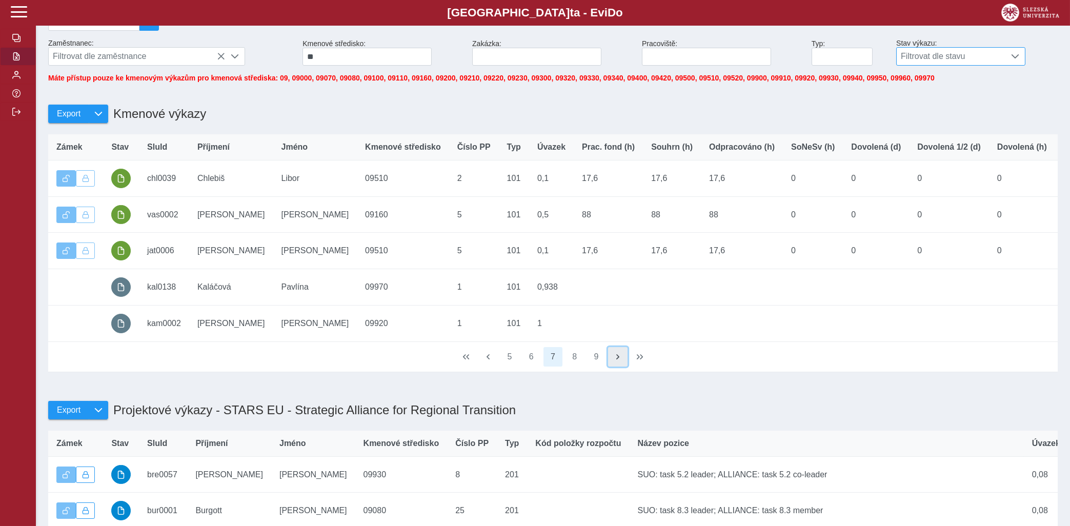
click at [611, 360] on button "button" at bounding box center [617, 356] width 19 height 19
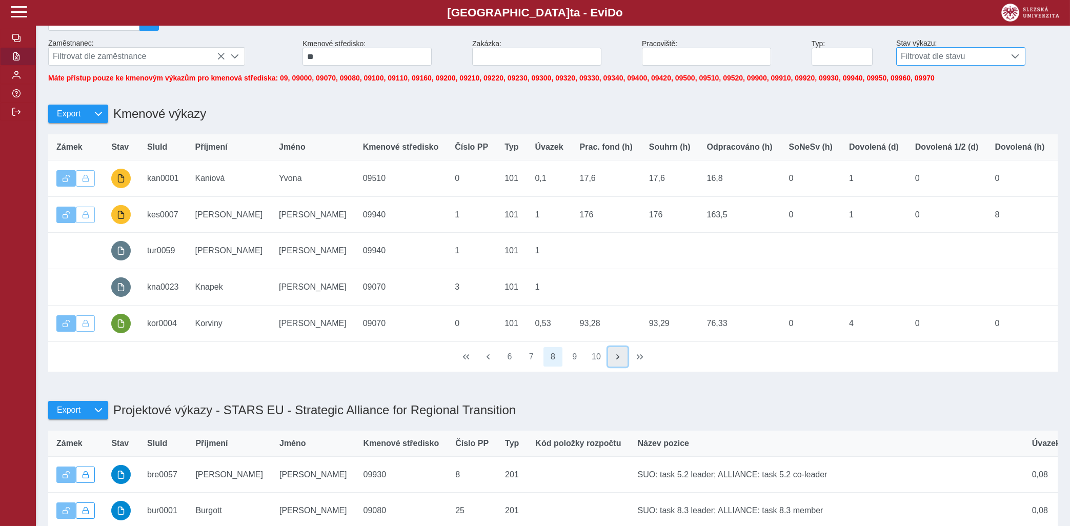
click at [614, 360] on button "button" at bounding box center [617, 356] width 19 height 19
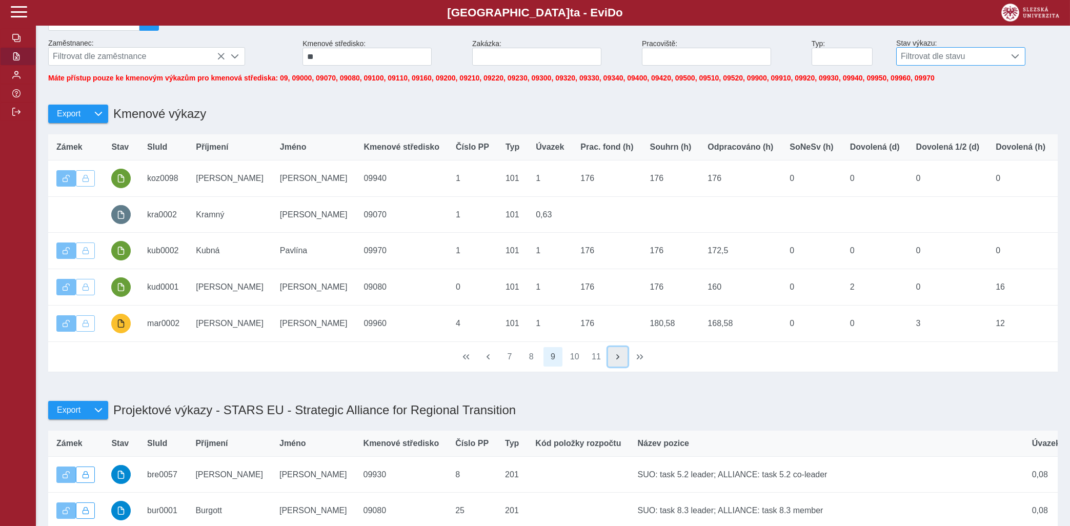
click at [614, 360] on button "button" at bounding box center [617, 356] width 19 height 19
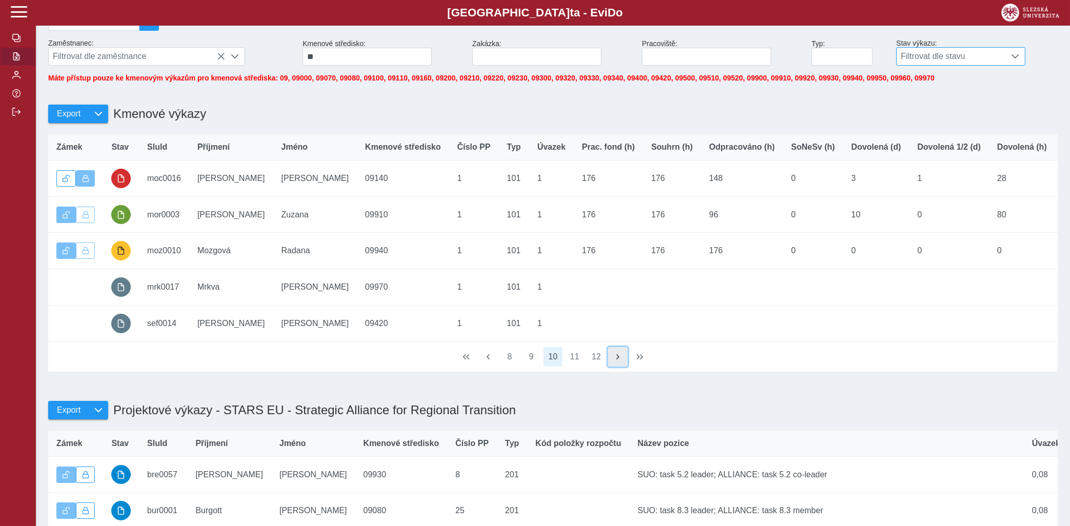
click at [614, 360] on button "button" at bounding box center [617, 356] width 19 height 19
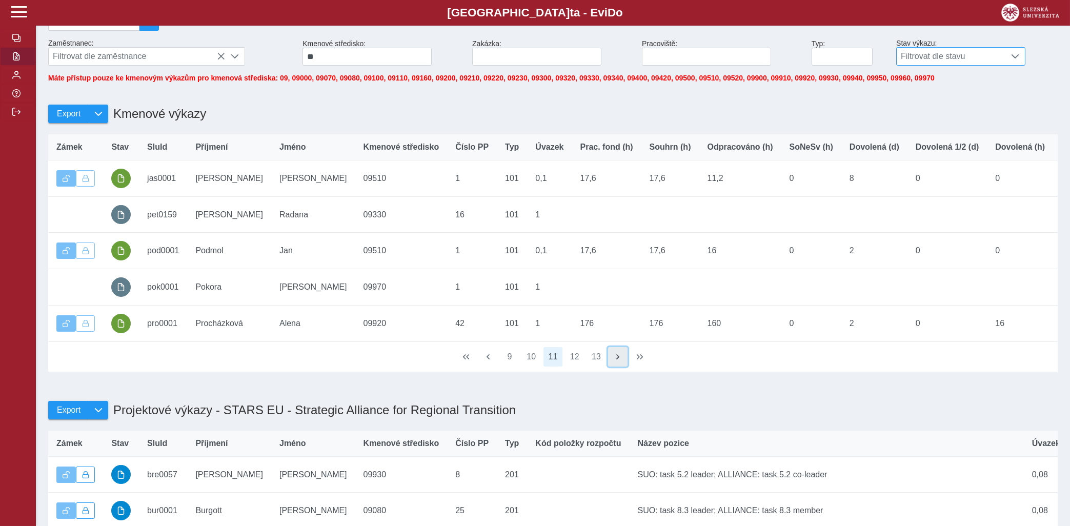
click at [614, 360] on button "button" at bounding box center [617, 356] width 19 height 19
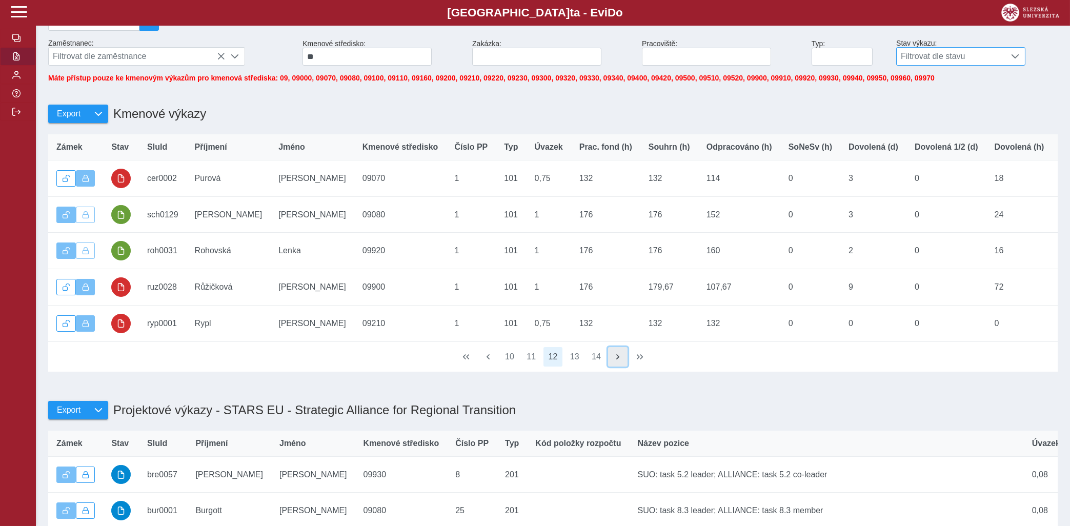
click at [614, 360] on button "button" at bounding box center [617, 356] width 19 height 19
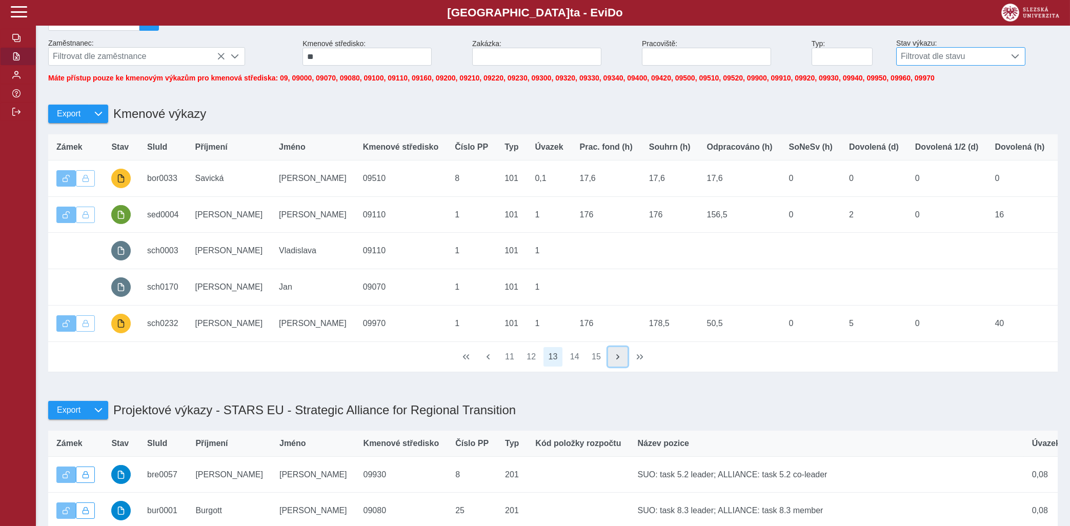
click at [614, 359] on button "button" at bounding box center [617, 356] width 19 height 19
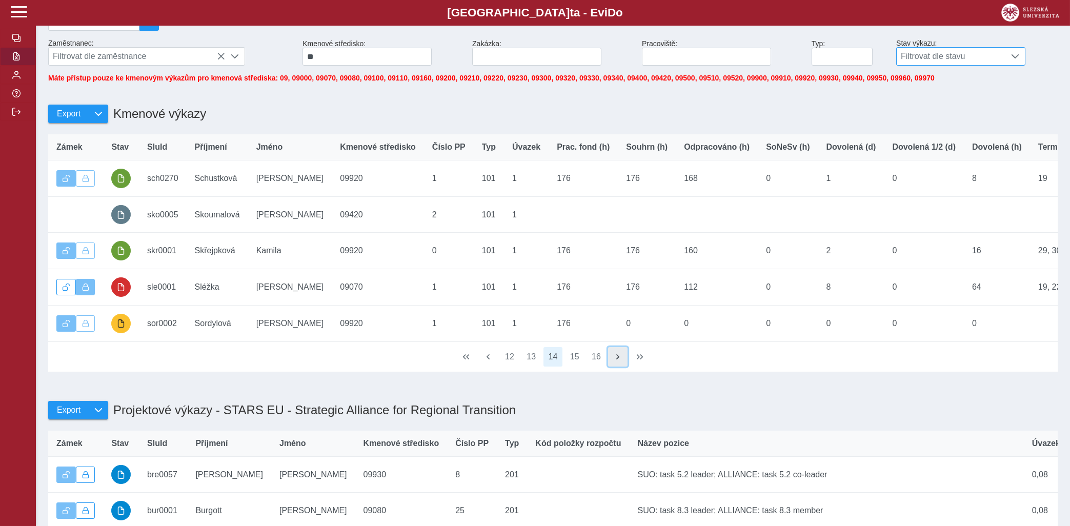
click at [614, 359] on button "button" at bounding box center [617, 356] width 19 height 19
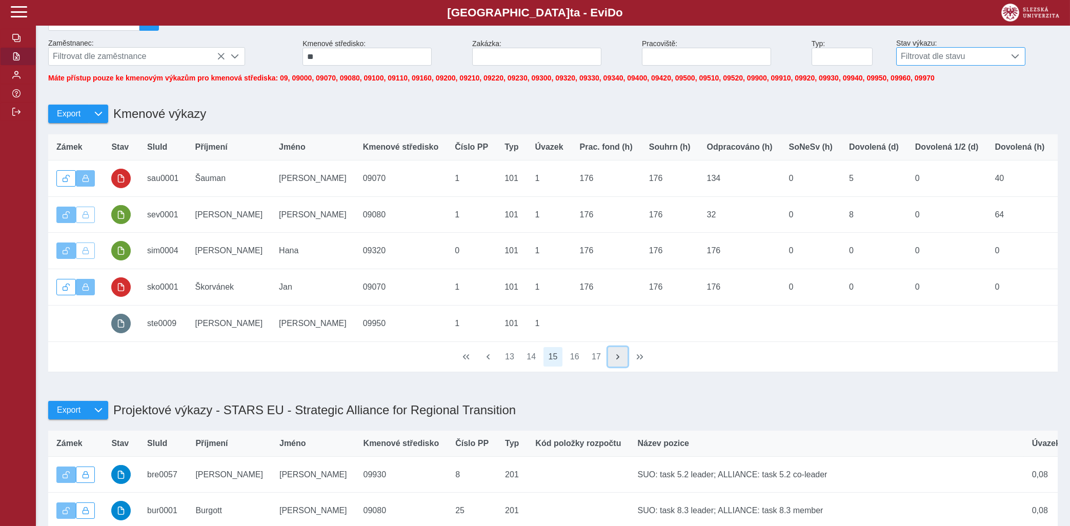
click at [613, 357] on button "button" at bounding box center [617, 356] width 19 height 19
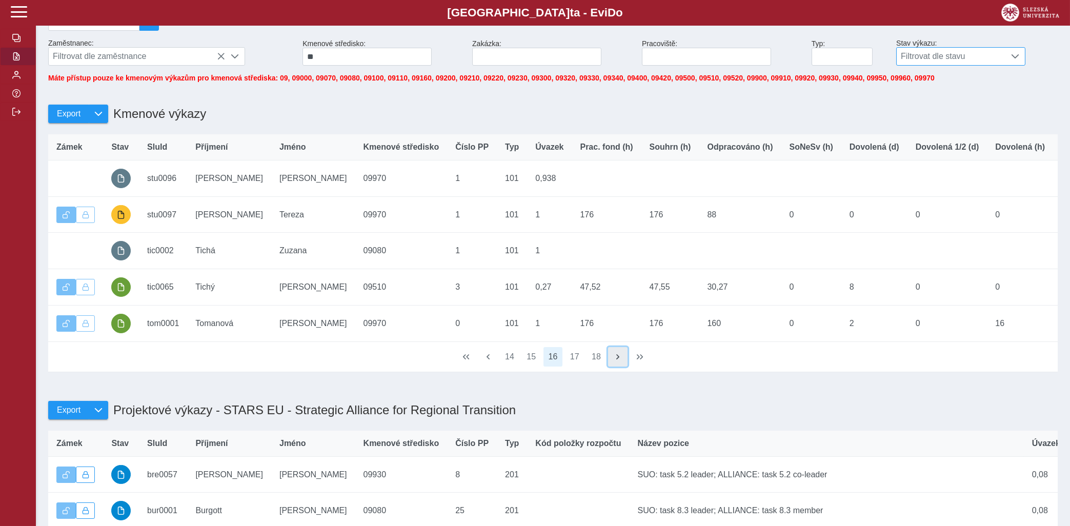
click at [613, 357] on button "button" at bounding box center [617, 356] width 19 height 19
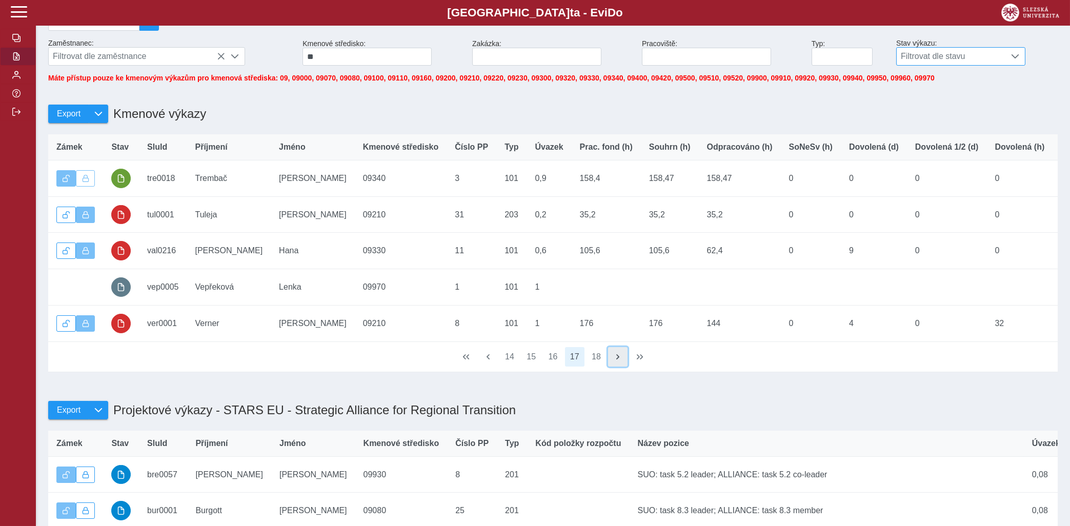
click at [613, 357] on button "button" at bounding box center [617, 356] width 19 height 19
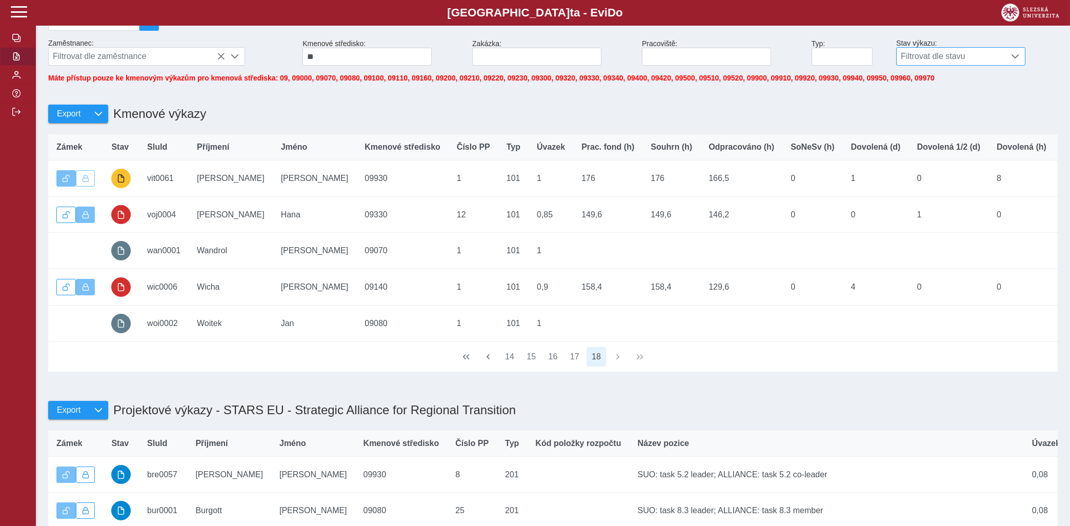
click at [613, 357] on div "14 15 16 17 18" at bounding box center [552, 357] width 1009 height 30
